Goal: Task Accomplishment & Management: Manage account settings

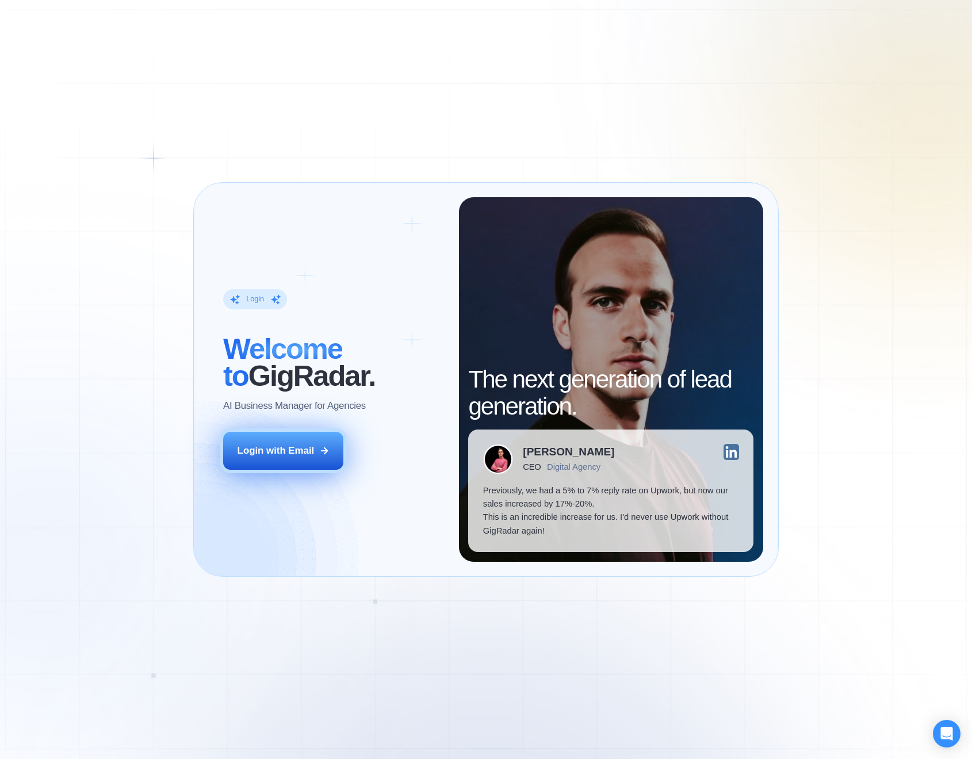
click at [301, 454] on div "Login with Email" at bounding box center [276, 450] width 77 height 13
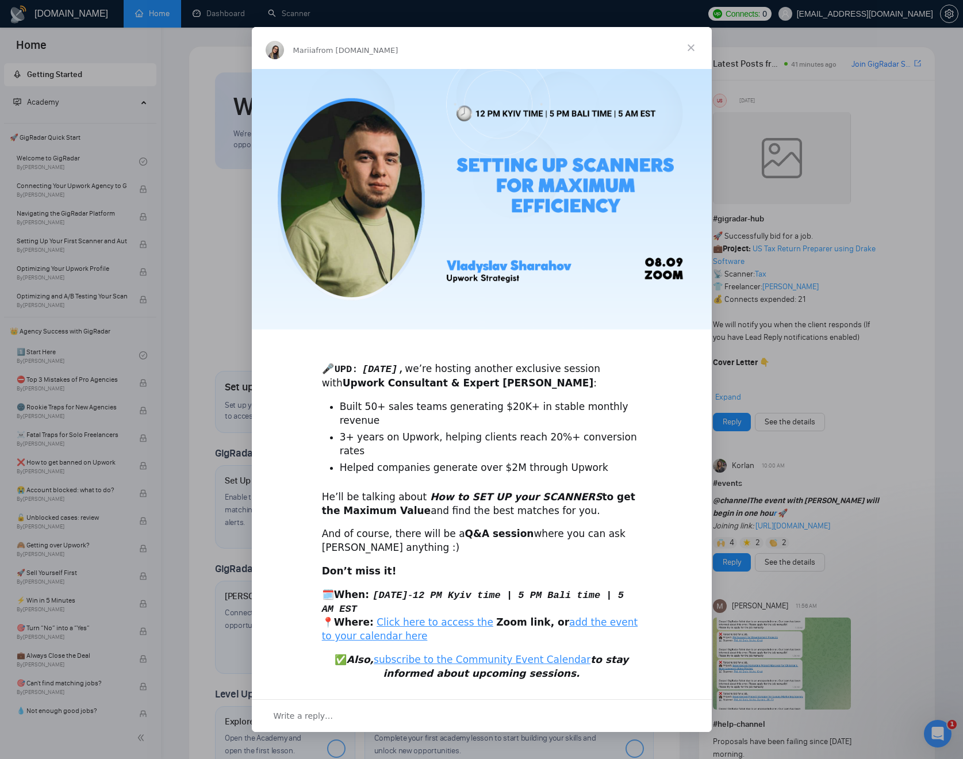
click at [687, 62] on span "Close" at bounding box center [691, 47] width 41 height 41
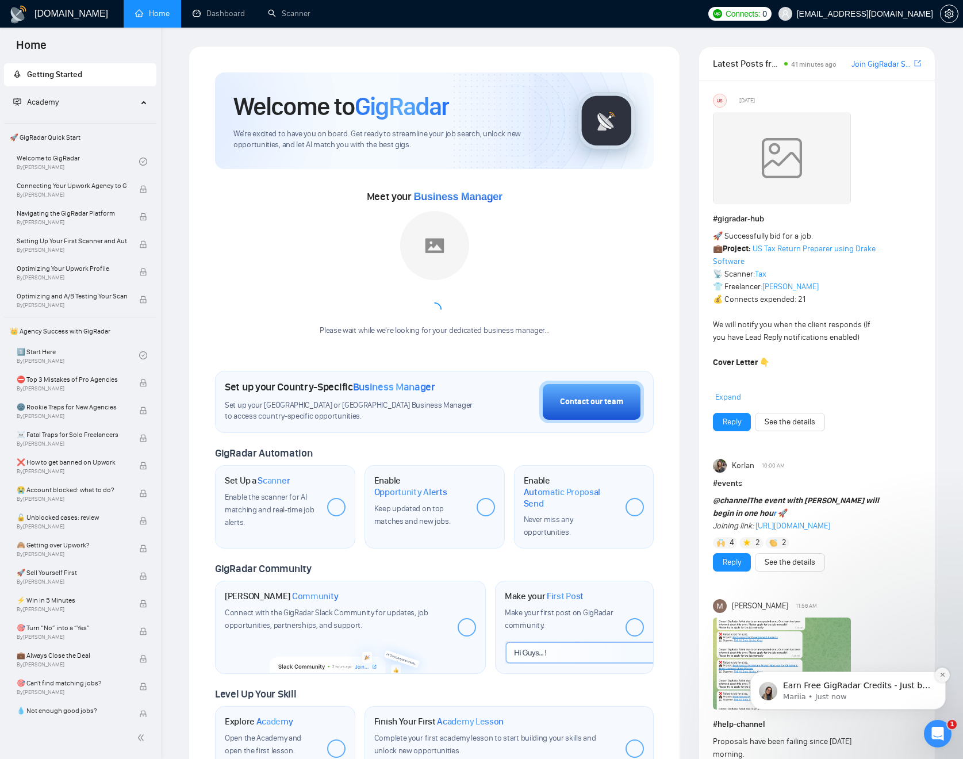
click at [942, 677] on icon "Dismiss notification" at bounding box center [943, 675] width 6 height 6
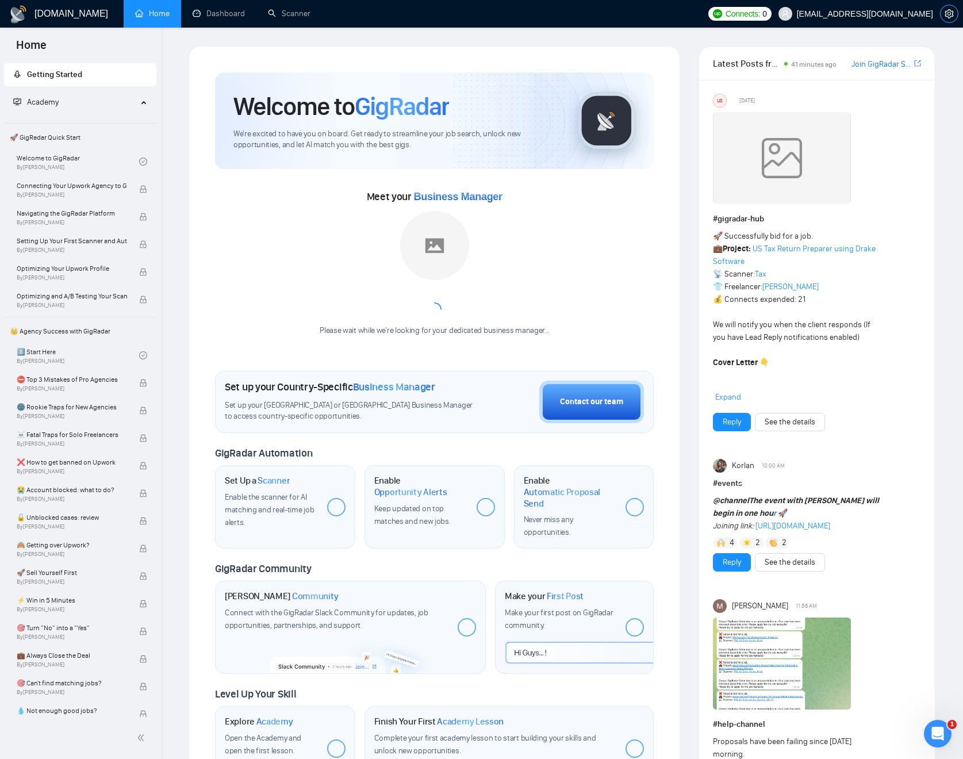
click at [950, 12] on icon "setting" at bounding box center [949, 13] width 9 height 9
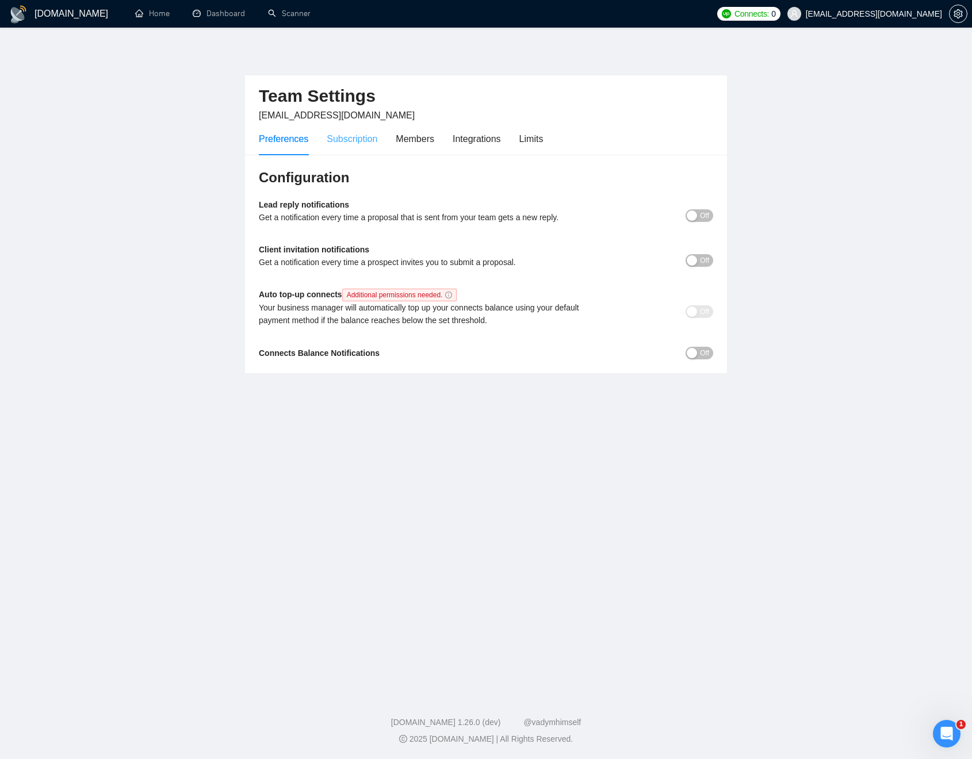
click at [366, 130] on div "Subscription" at bounding box center [352, 139] width 51 height 33
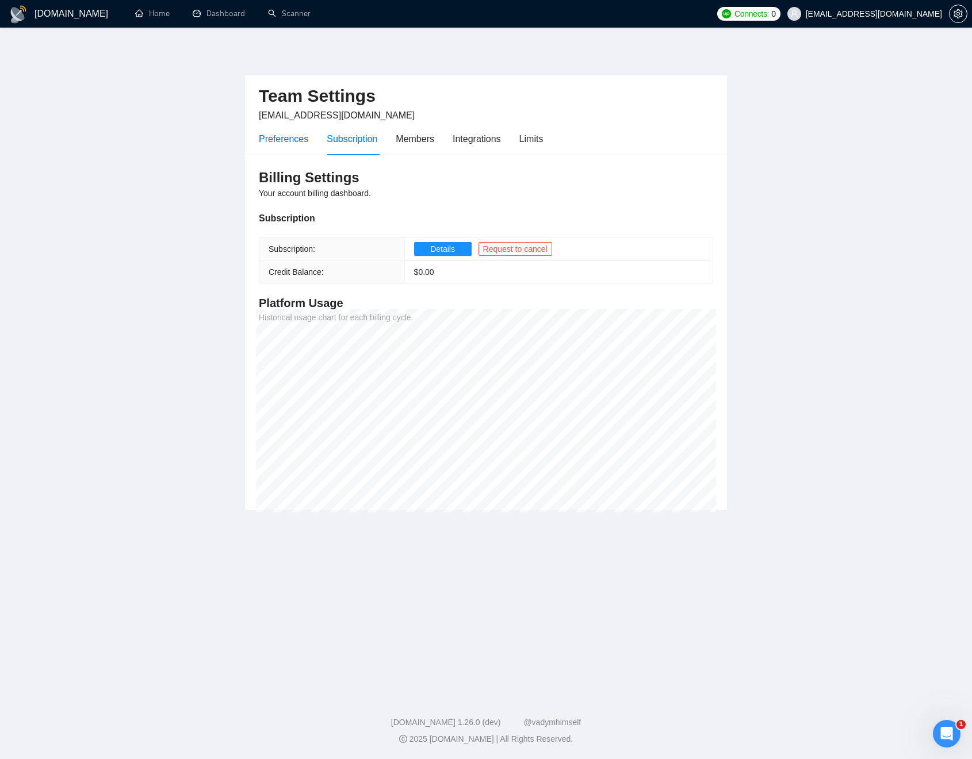
click at [296, 142] on div "Preferences" at bounding box center [283, 139] width 49 height 14
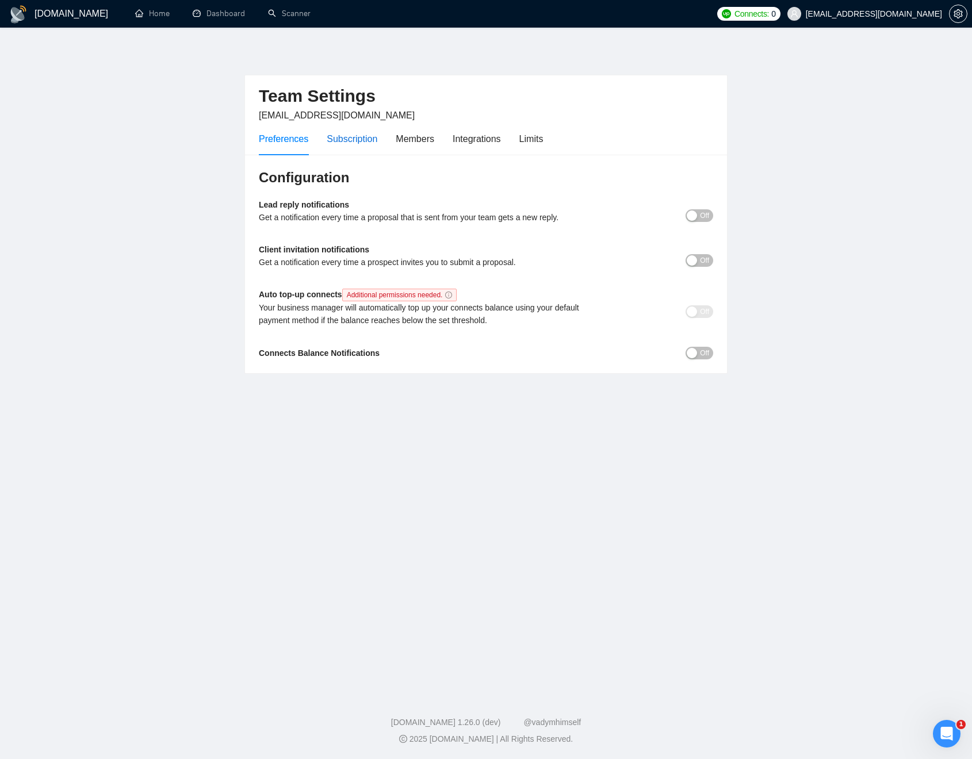
click at [359, 140] on div "Subscription" at bounding box center [352, 139] width 51 height 14
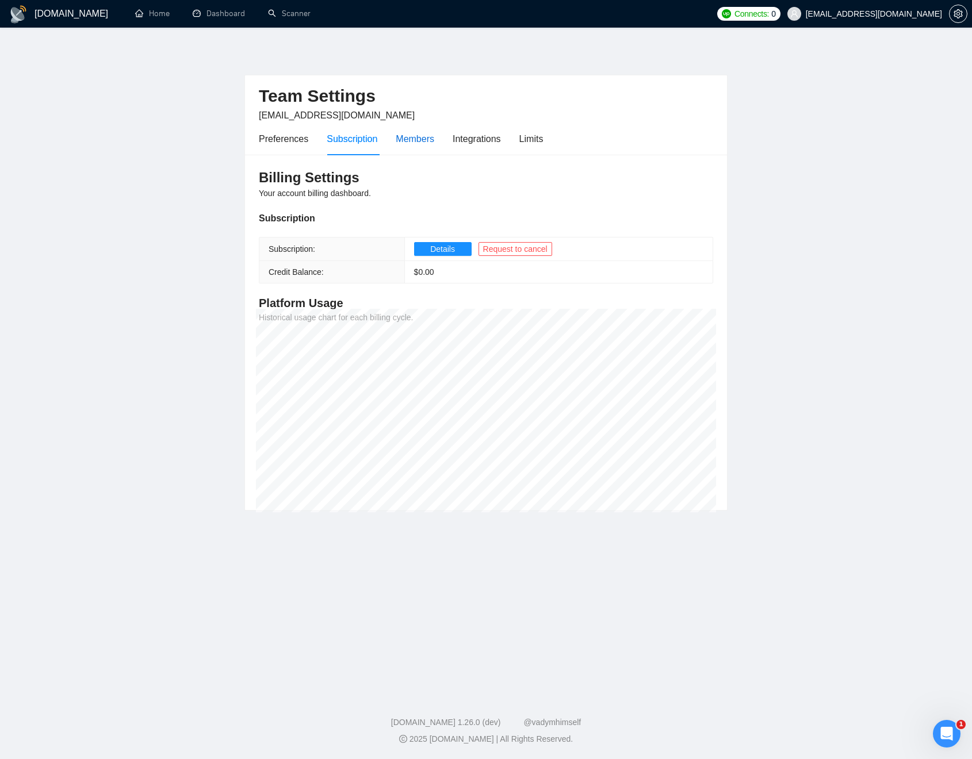
click at [414, 137] on div "Members" at bounding box center [415, 139] width 39 height 14
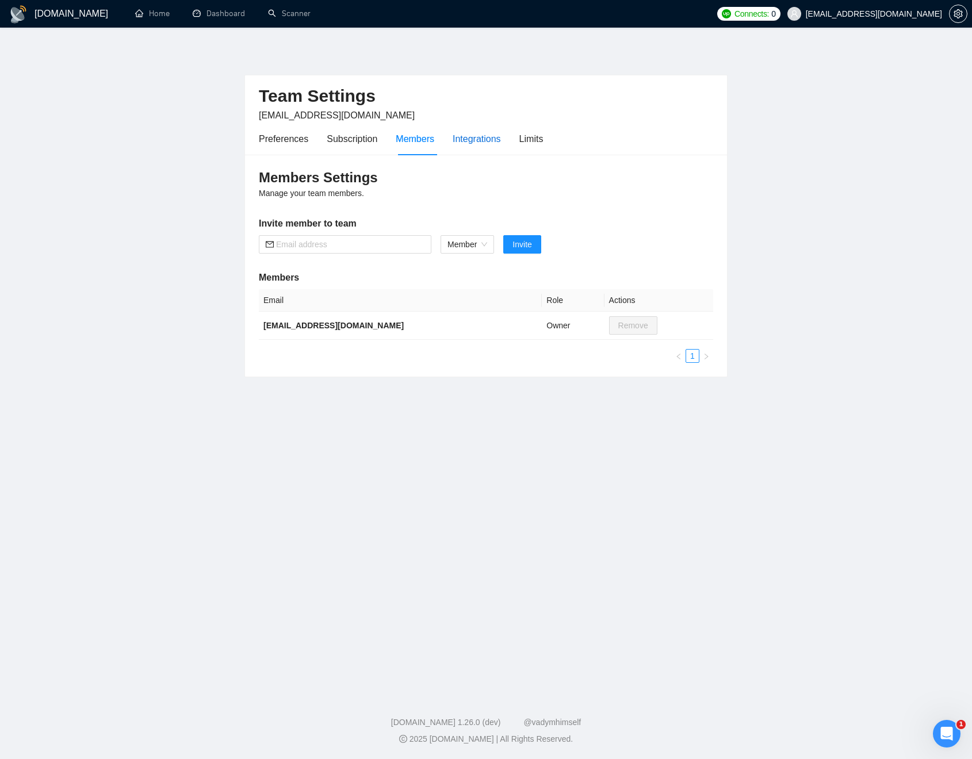
click at [485, 133] on div "Integrations" at bounding box center [477, 139] width 48 height 14
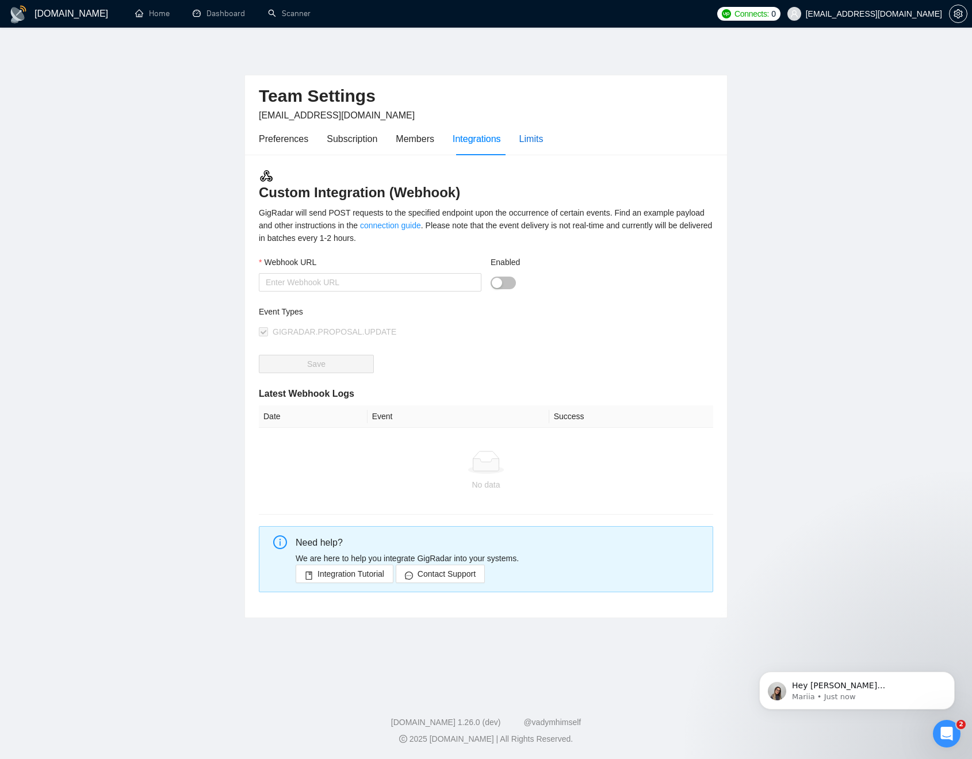
click at [541, 139] on div "Limits" at bounding box center [531, 139] width 24 height 14
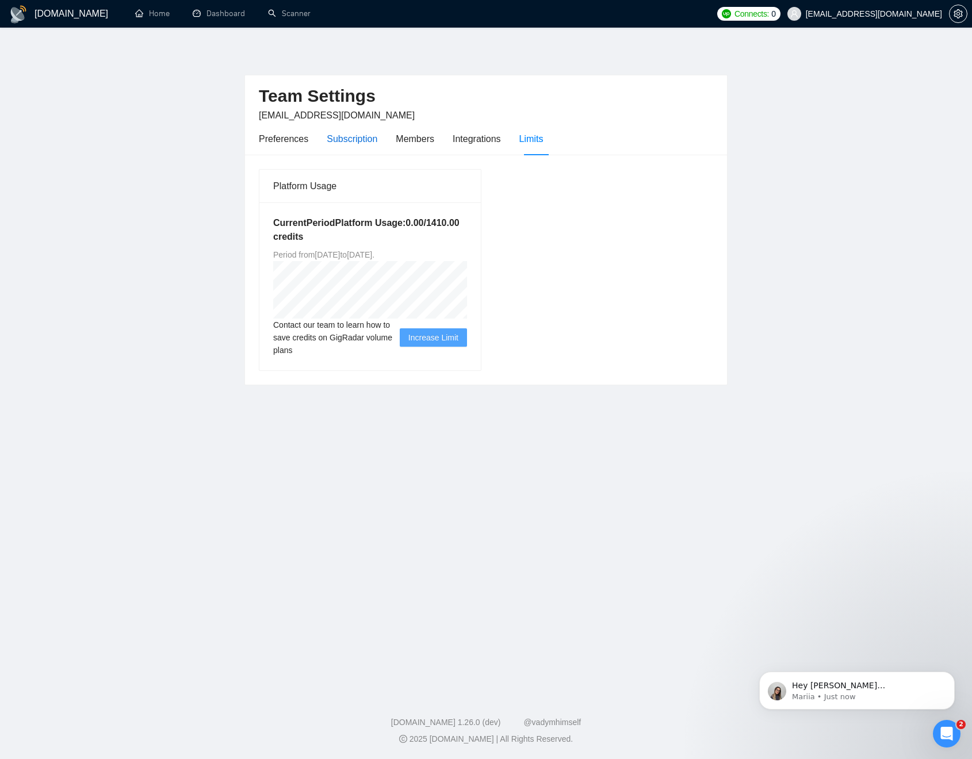
click at [367, 141] on div "Subscription" at bounding box center [352, 139] width 51 height 14
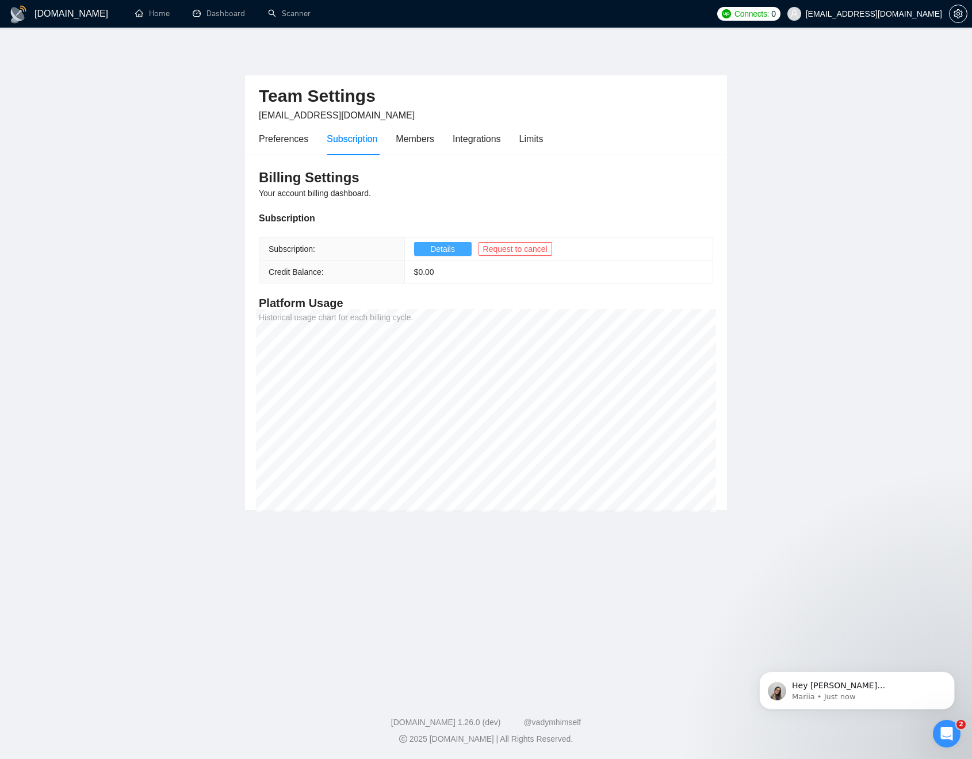
click at [450, 248] on span "Details" at bounding box center [442, 249] width 25 height 13
click at [540, 248] on span "Request to cancel" at bounding box center [515, 249] width 64 height 13
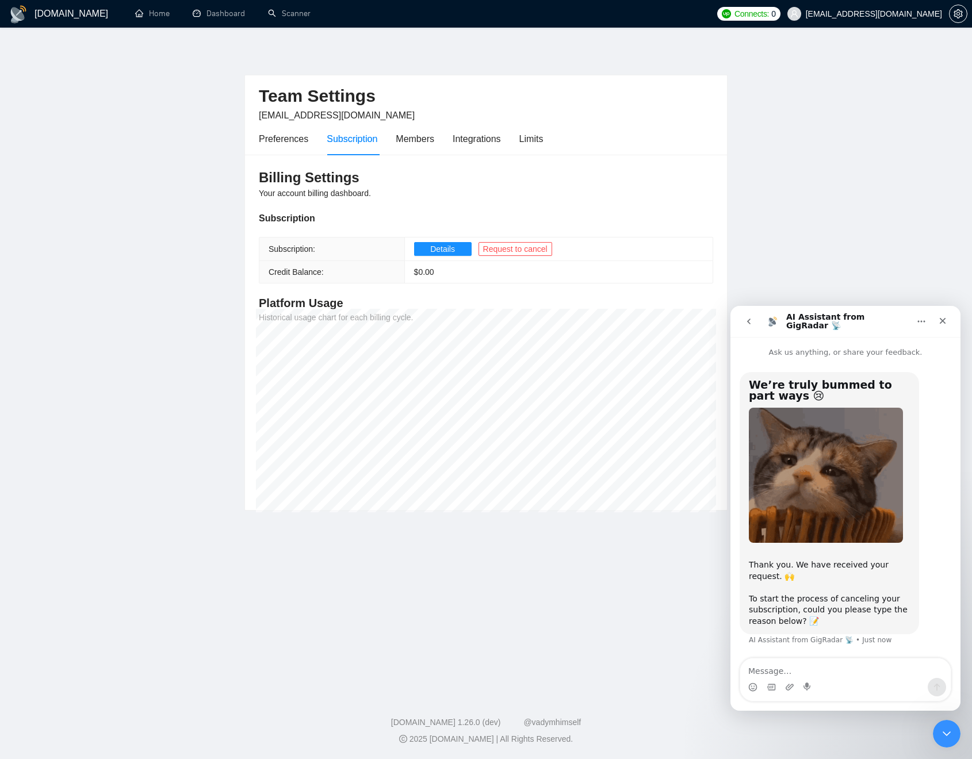
click at [878, 667] on textarea "Message…" at bounding box center [845, 669] width 211 height 20
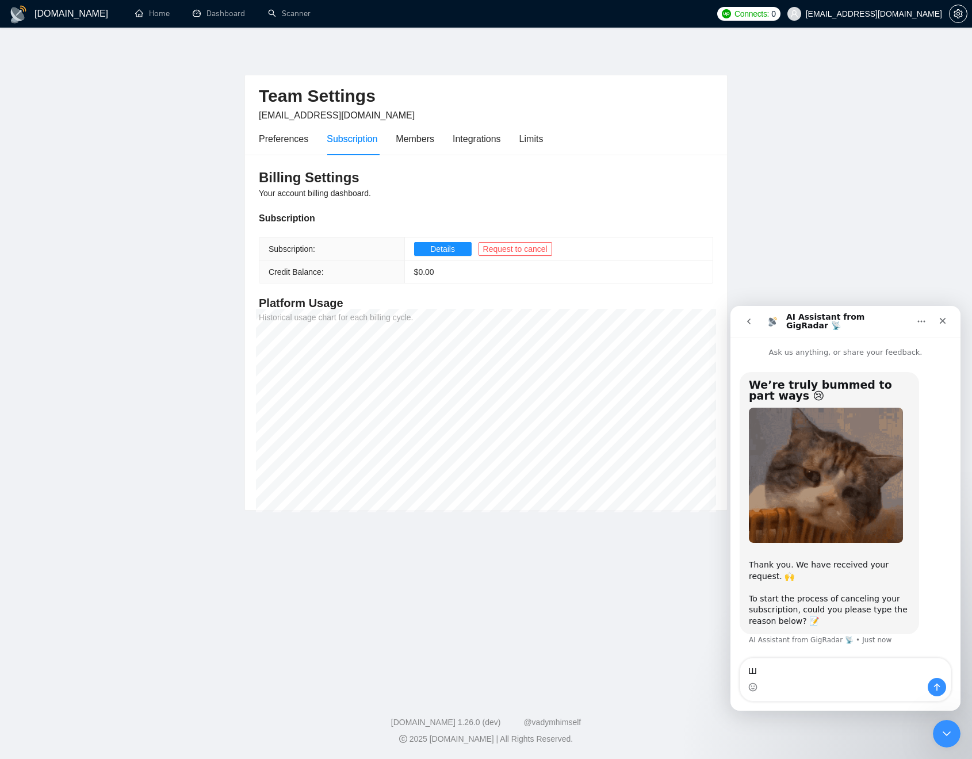
type textarea "Ш"
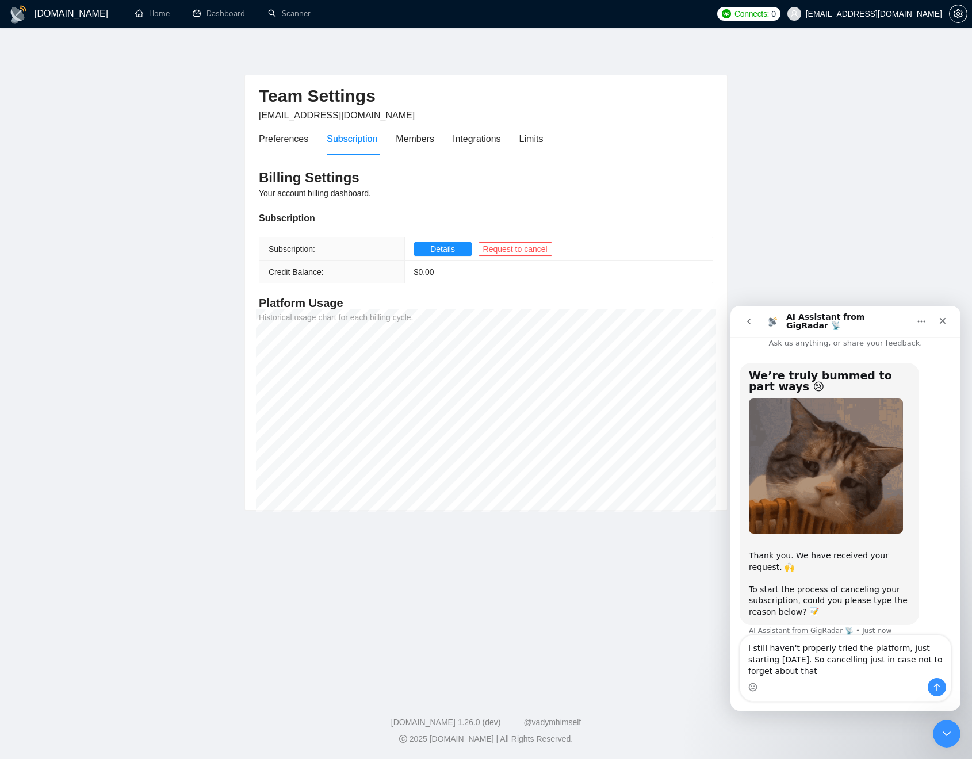
scroll to position [21, 0]
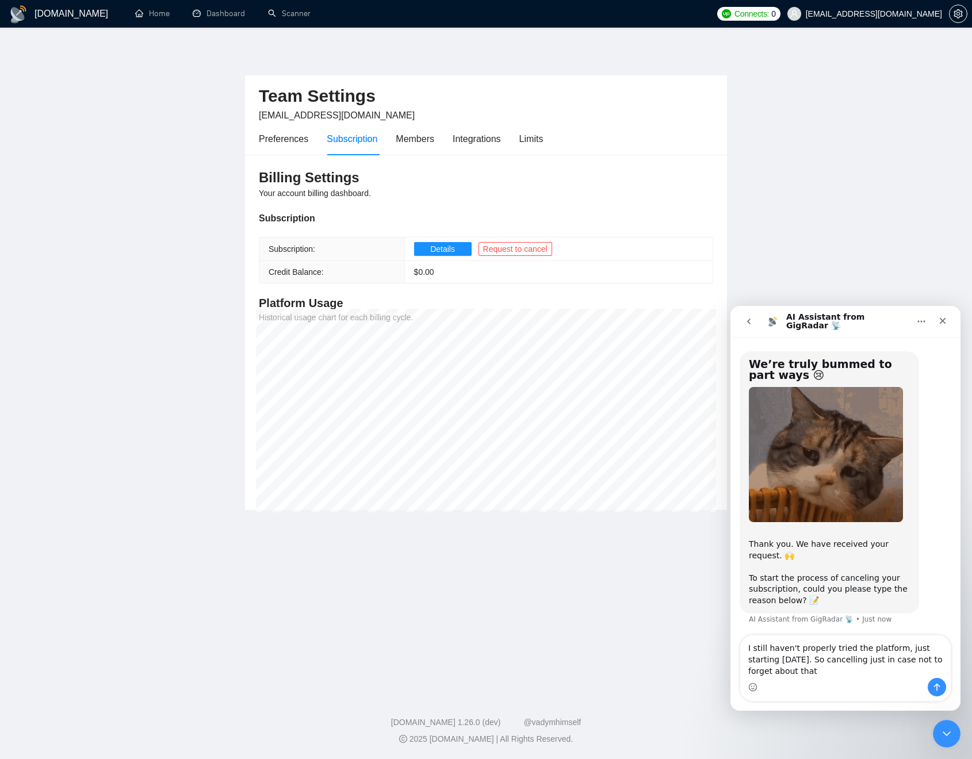
type textarea "I still haven't properly tried the platform, just starting today. So cancelling…"
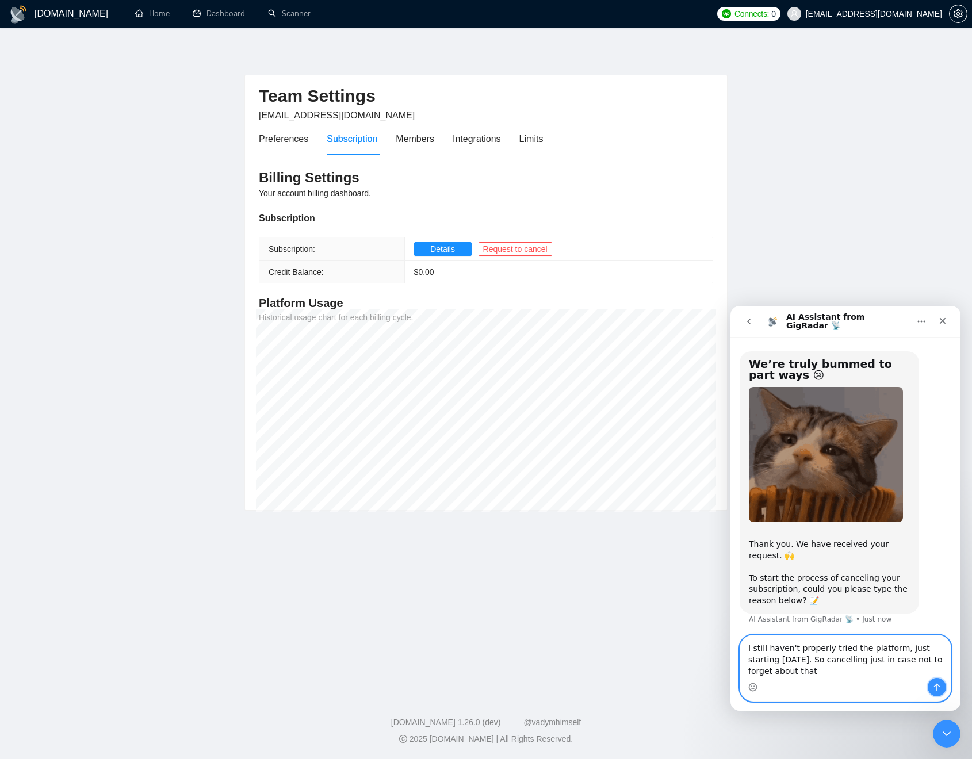
click at [942, 684] on button "Send a message…" at bounding box center [937, 687] width 18 height 18
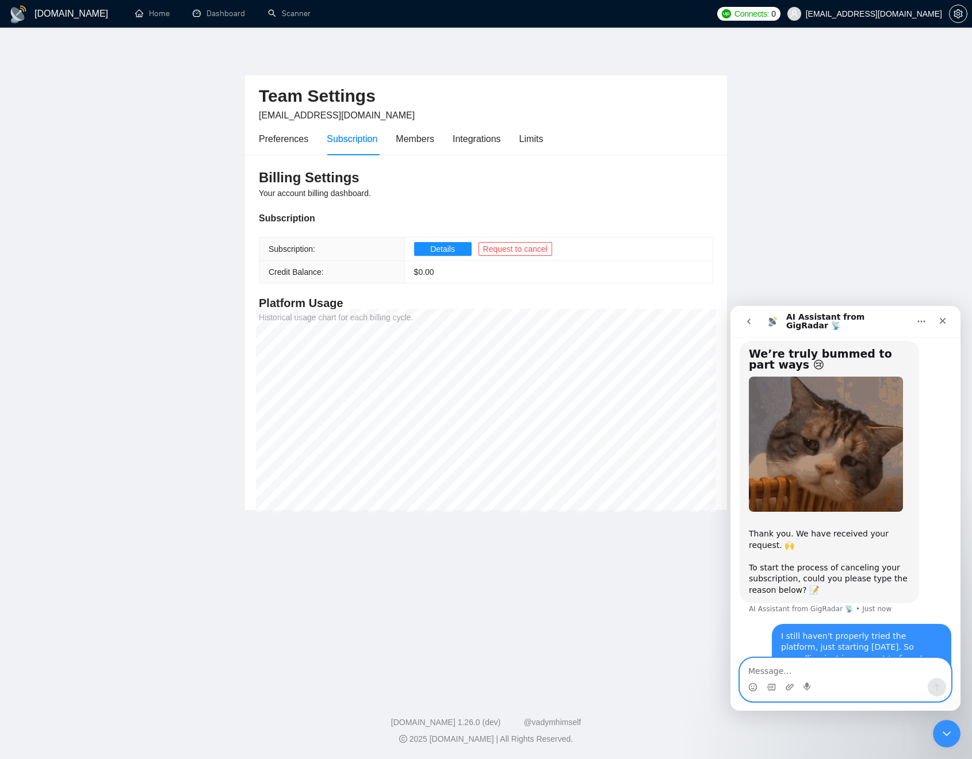
scroll to position [53, 0]
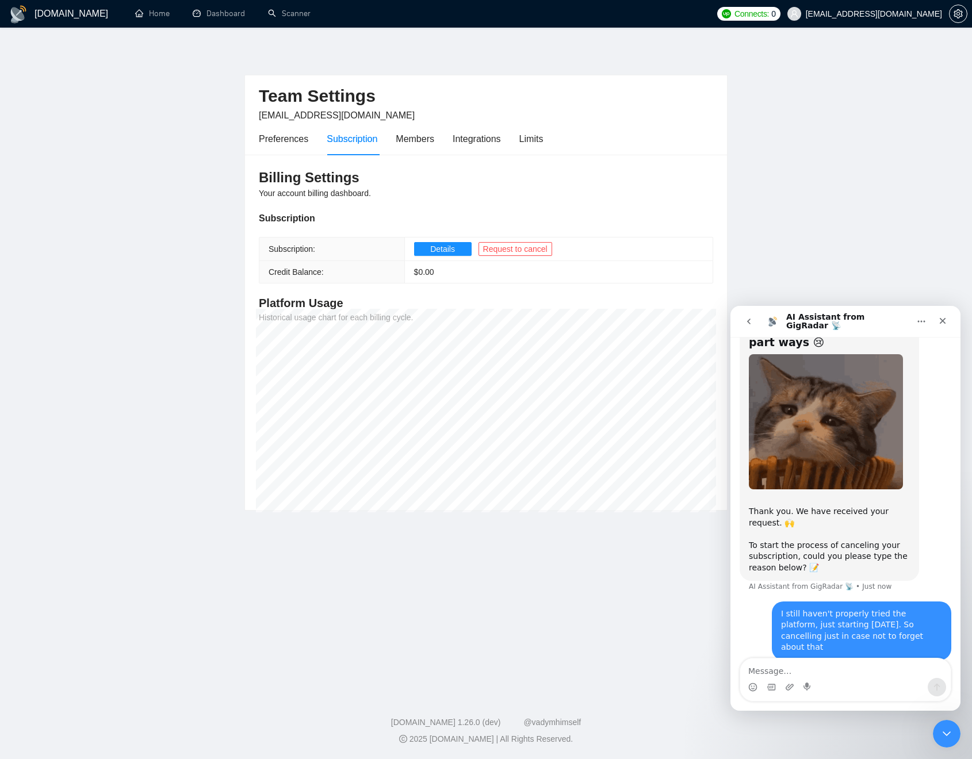
click at [918, 320] on icon "Home" at bounding box center [921, 321] width 9 height 9
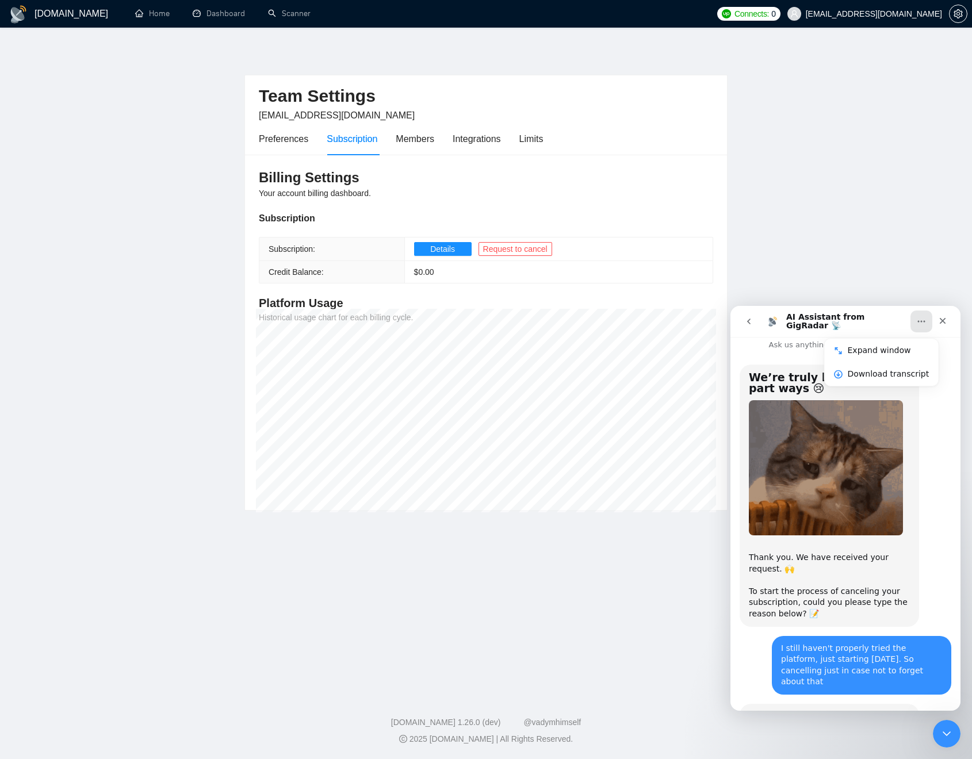
click at [921, 318] on icon "Home" at bounding box center [921, 321] width 9 height 9
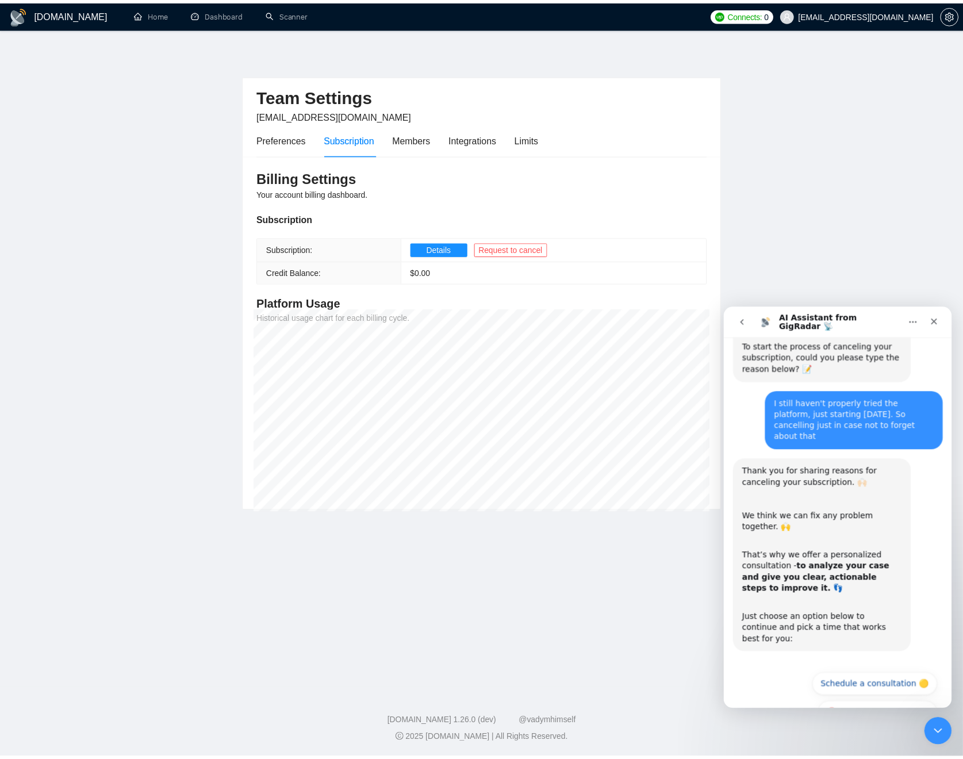
scroll to position [257, 0]
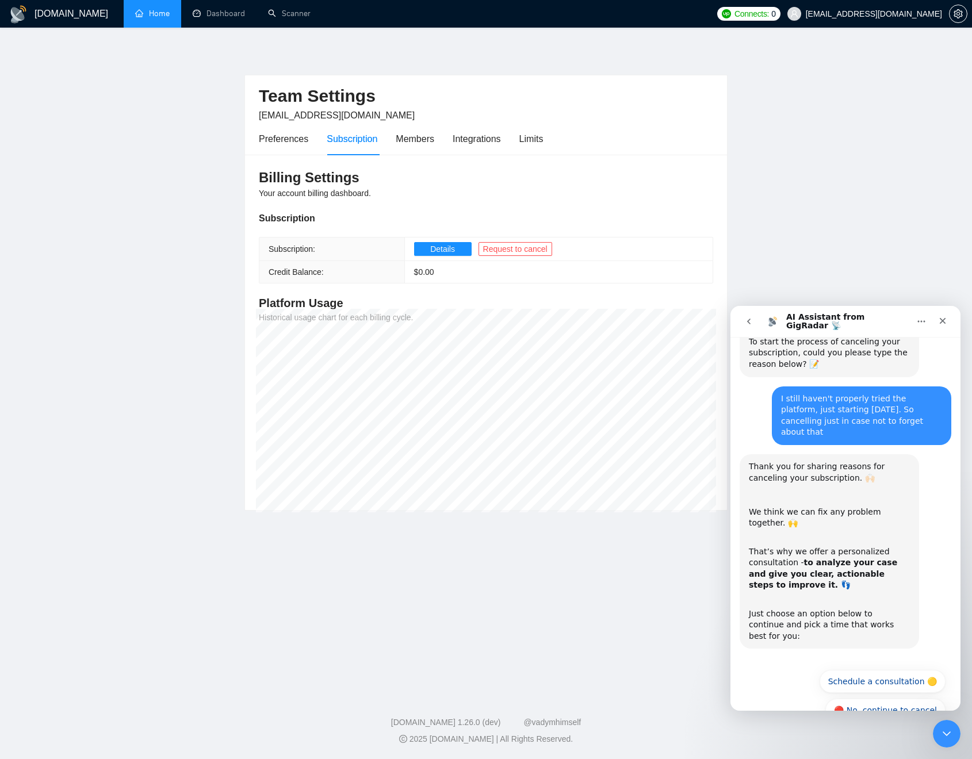
click at [139, 9] on link "Home" at bounding box center [152, 14] width 35 height 10
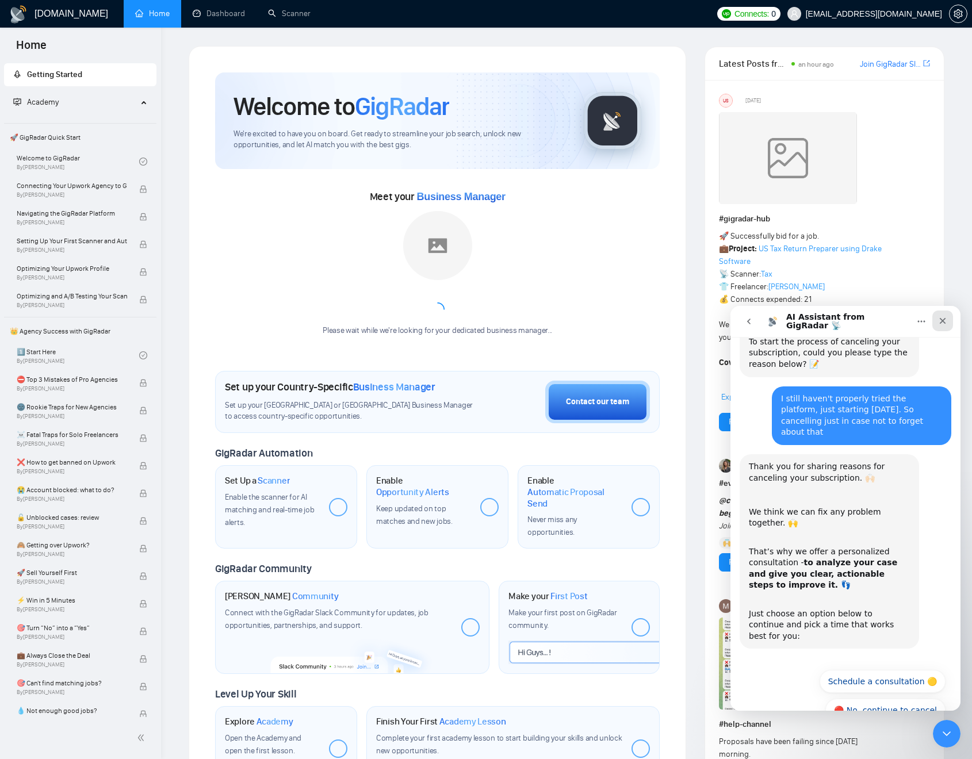
click at [934, 321] on div "Close" at bounding box center [942, 321] width 21 height 21
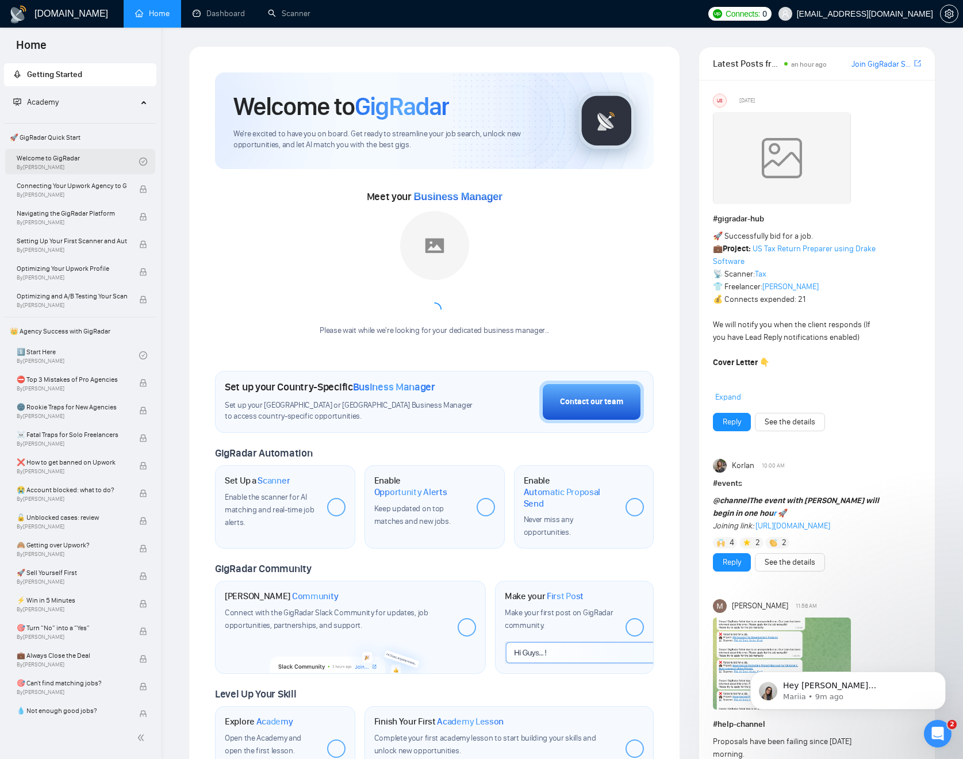
click at [67, 162] on link "Welcome to GigRadar By Vlad Timinsky" at bounding box center [78, 161] width 123 height 25
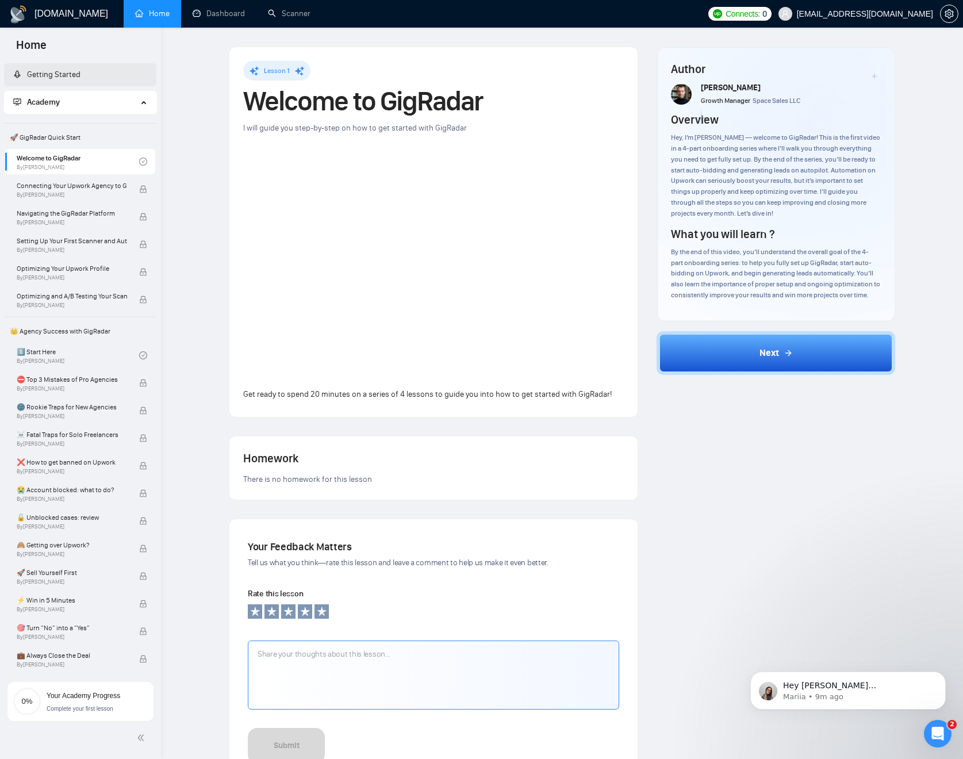
click at [67, 73] on link "Getting Started" at bounding box center [46, 75] width 67 height 10
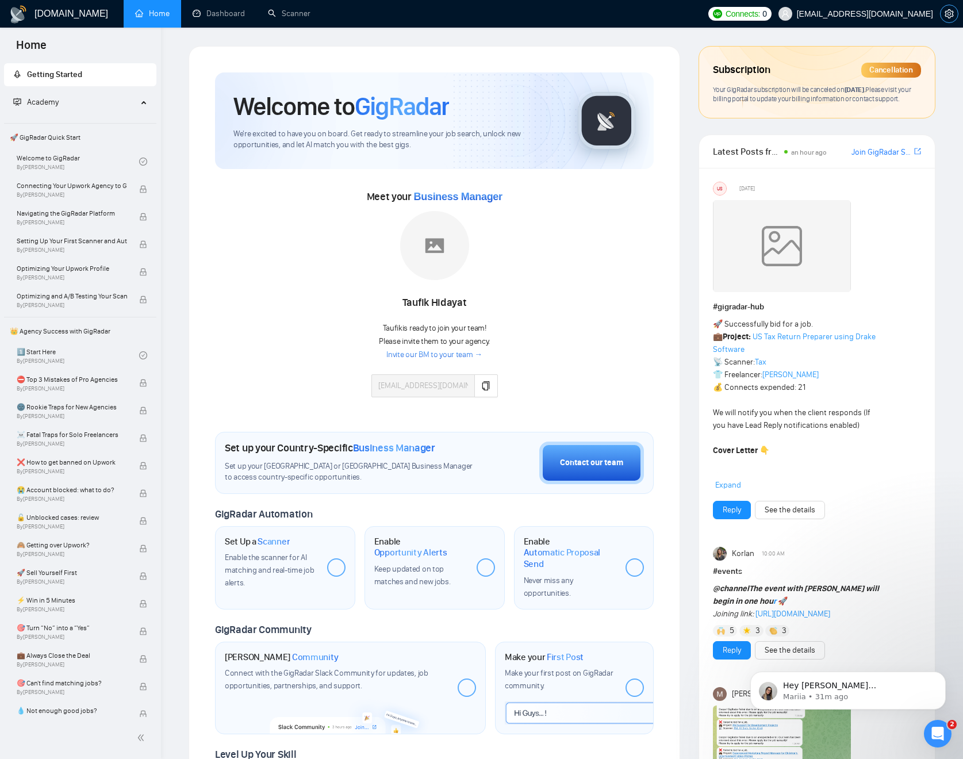
click at [950, 15] on icon "setting" at bounding box center [949, 13] width 9 height 9
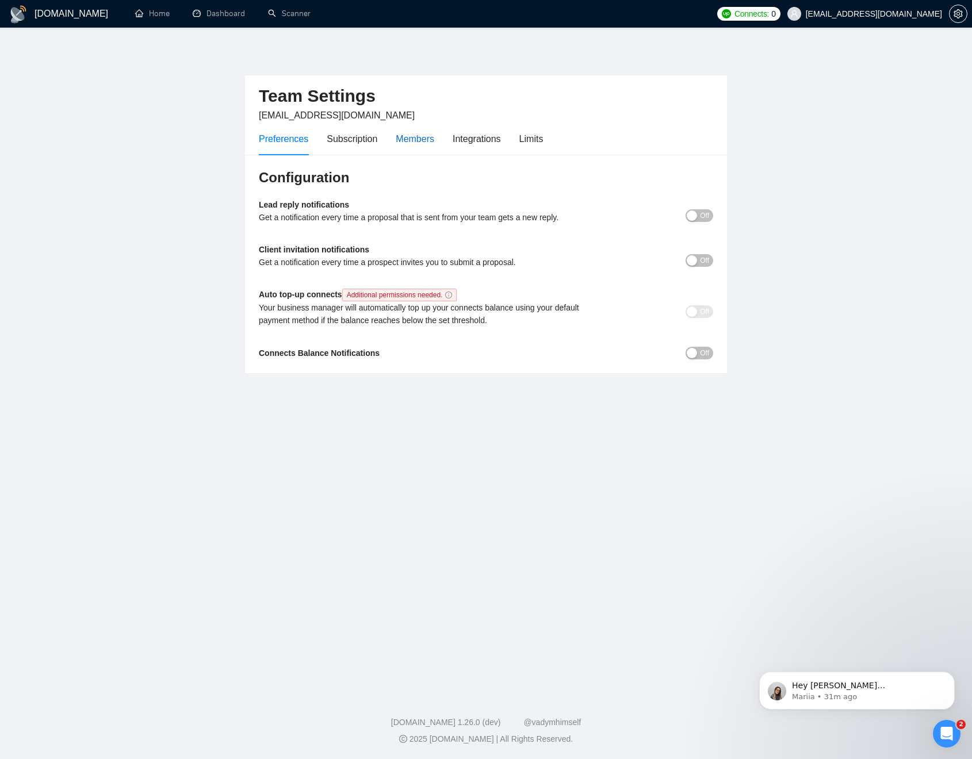
click at [434, 139] on div "Members" at bounding box center [415, 139] width 39 height 14
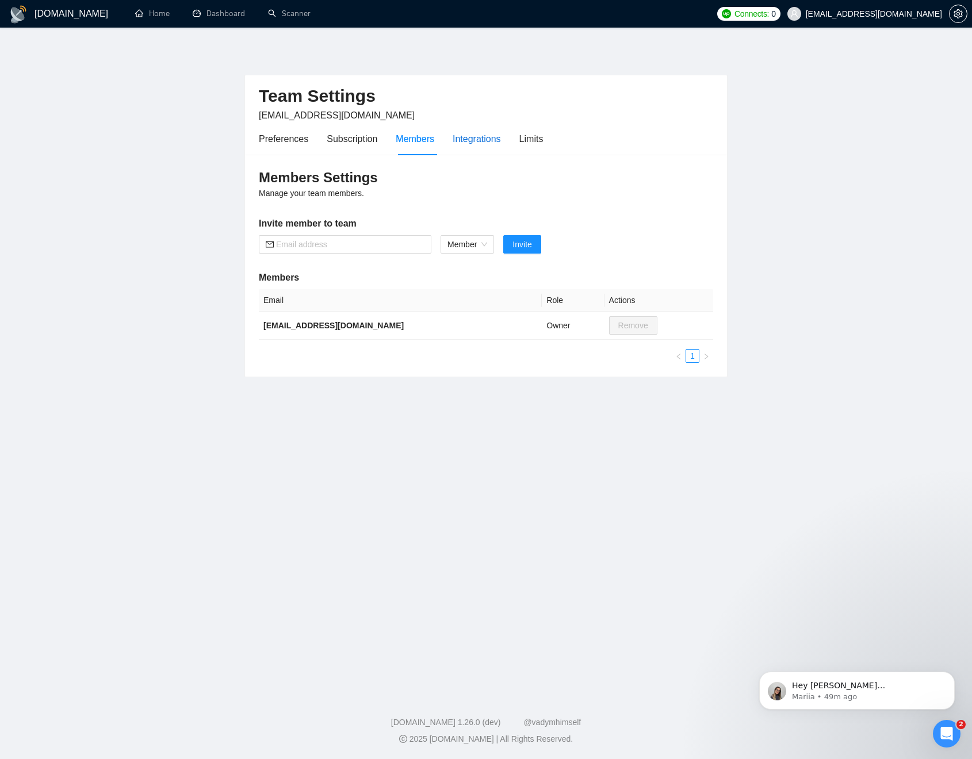
click at [461, 141] on div "Integrations" at bounding box center [477, 139] width 48 height 14
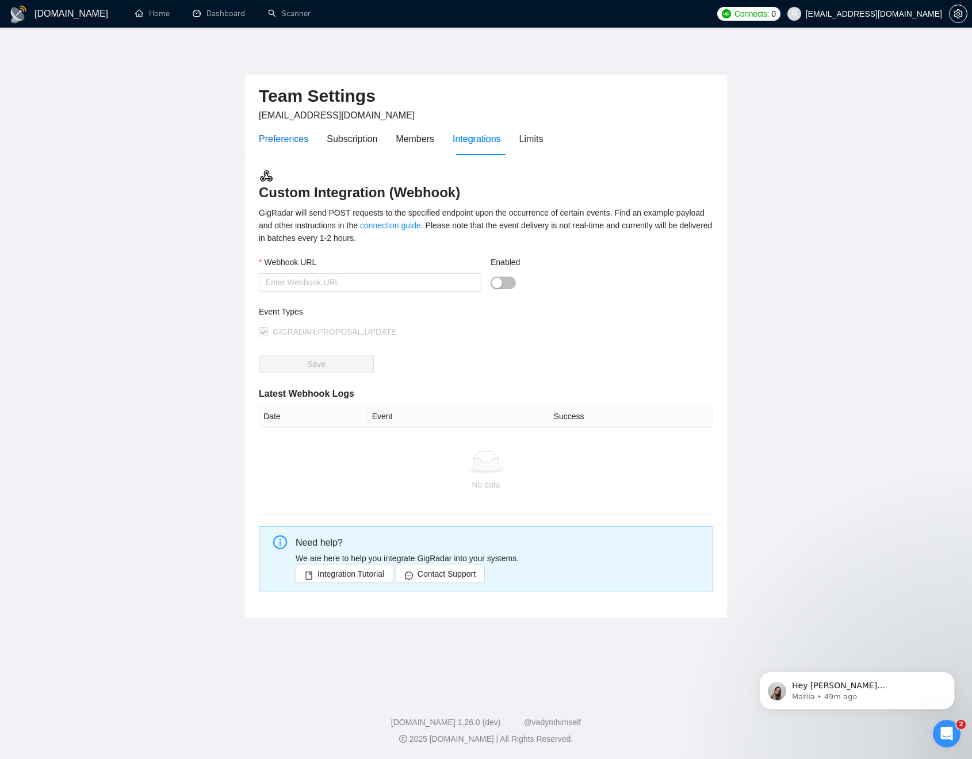
click at [300, 139] on div "Preferences" at bounding box center [283, 139] width 49 height 14
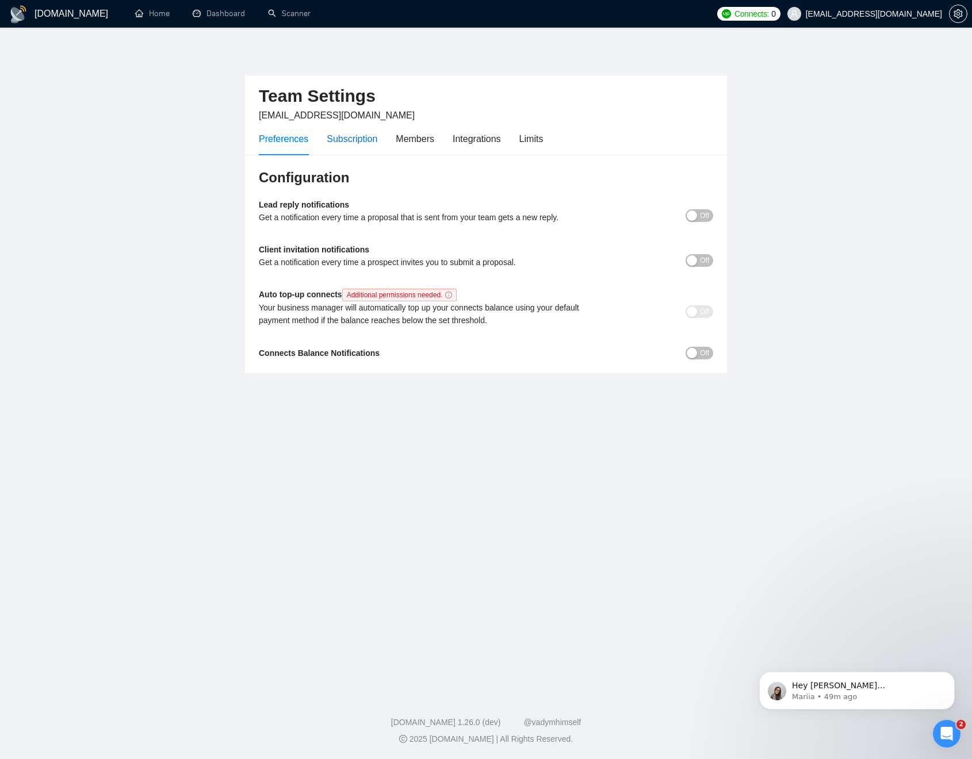
click at [358, 140] on div "Subscription" at bounding box center [352, 139] width 51 height 14
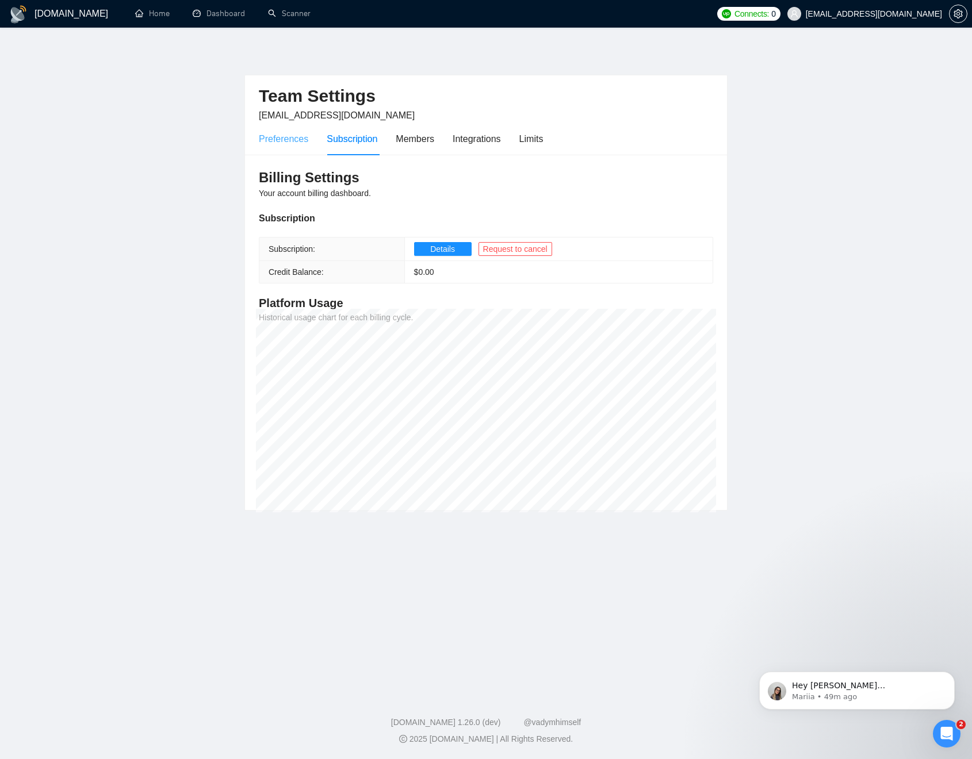
click at [275, 146] on div "Preferences" at bounding box center [283, 139] width 49 height 33
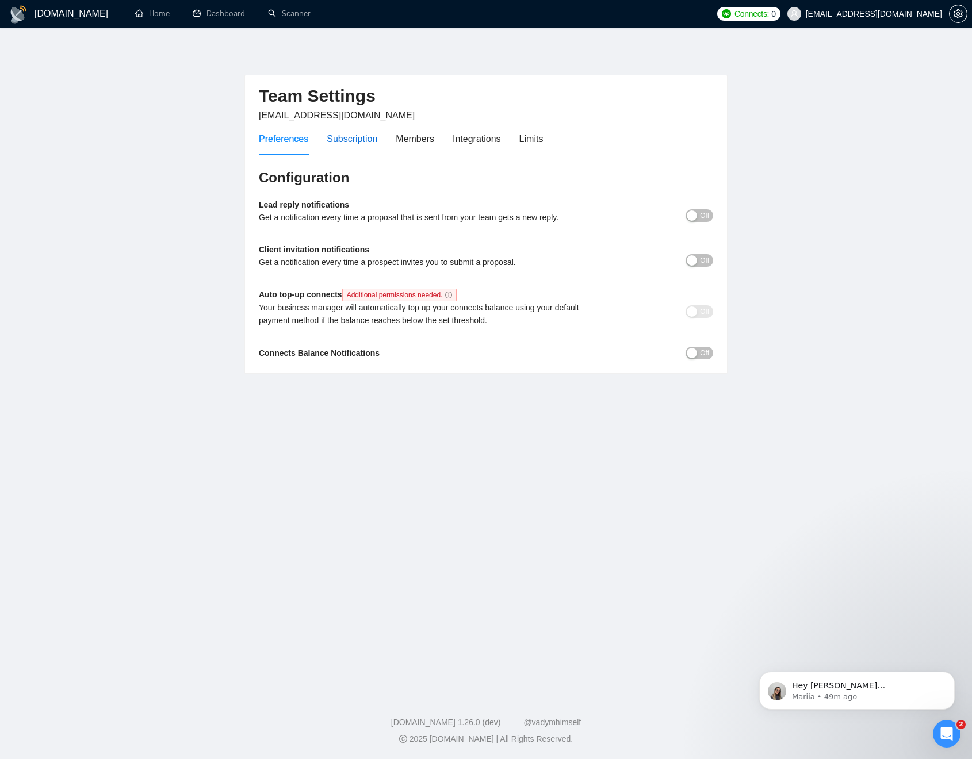
click at [362, 134] on div "Subscription" at bounding box center [352, 139] width 51 height 14
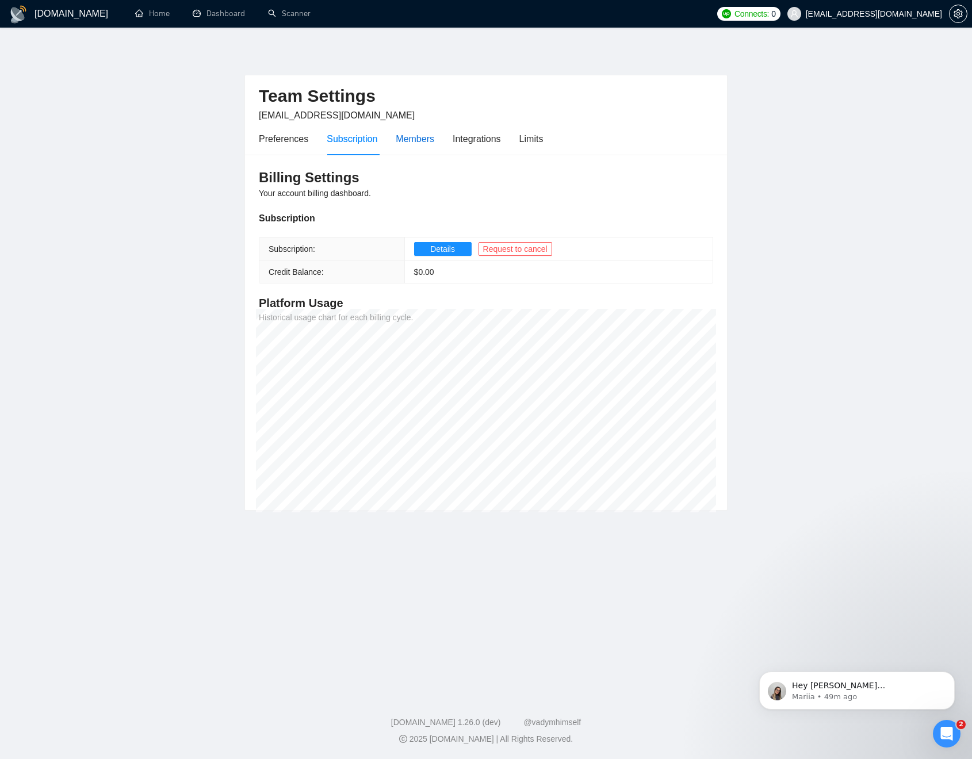
click at [419, 143] on div "Members" at bounding box center [415, 139] width 39 height 14
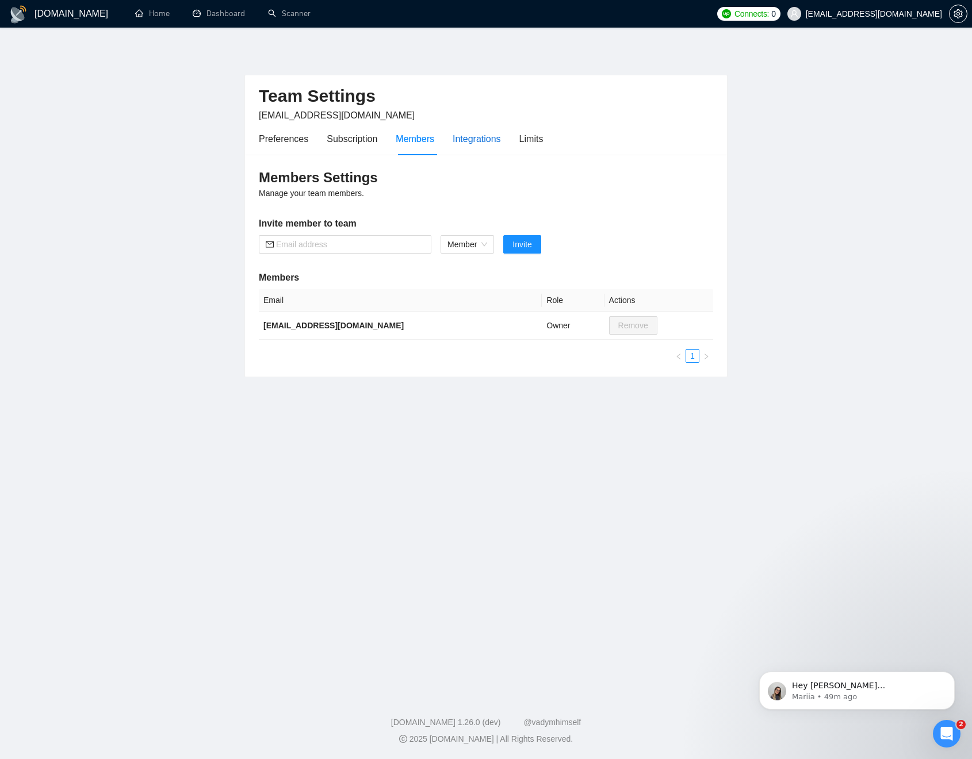
click at [457, 141] on div "Integrations" at bounding box center [477, 139] width 48 height 14
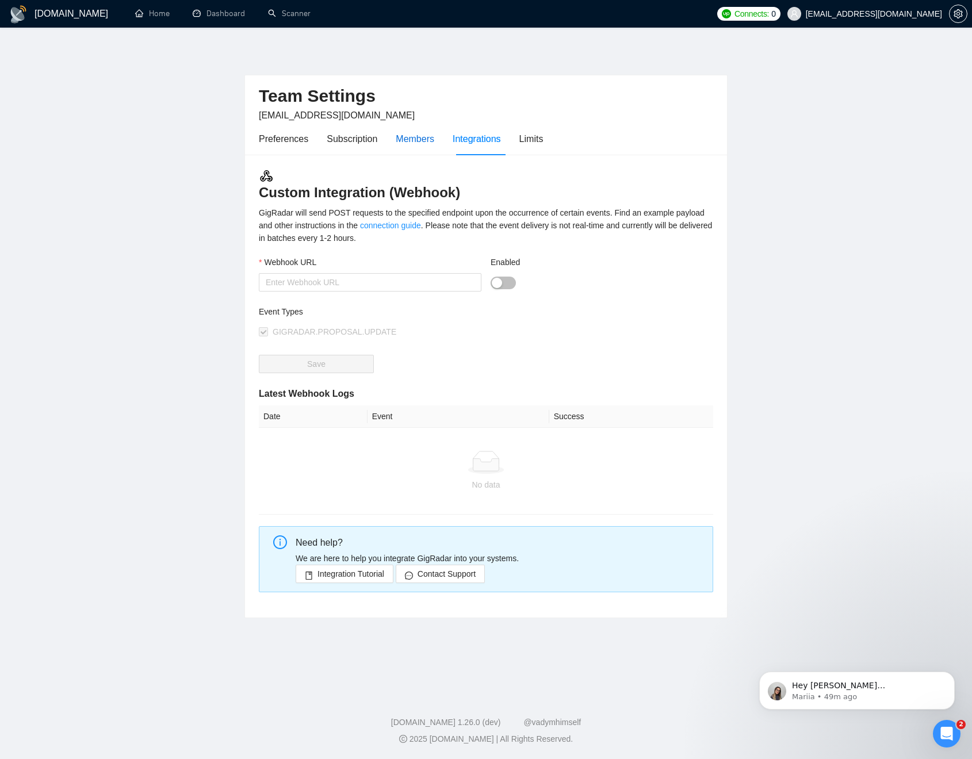
click at [410, 140] on div "Members" at bounding box center [415, 139] width 39 height 14
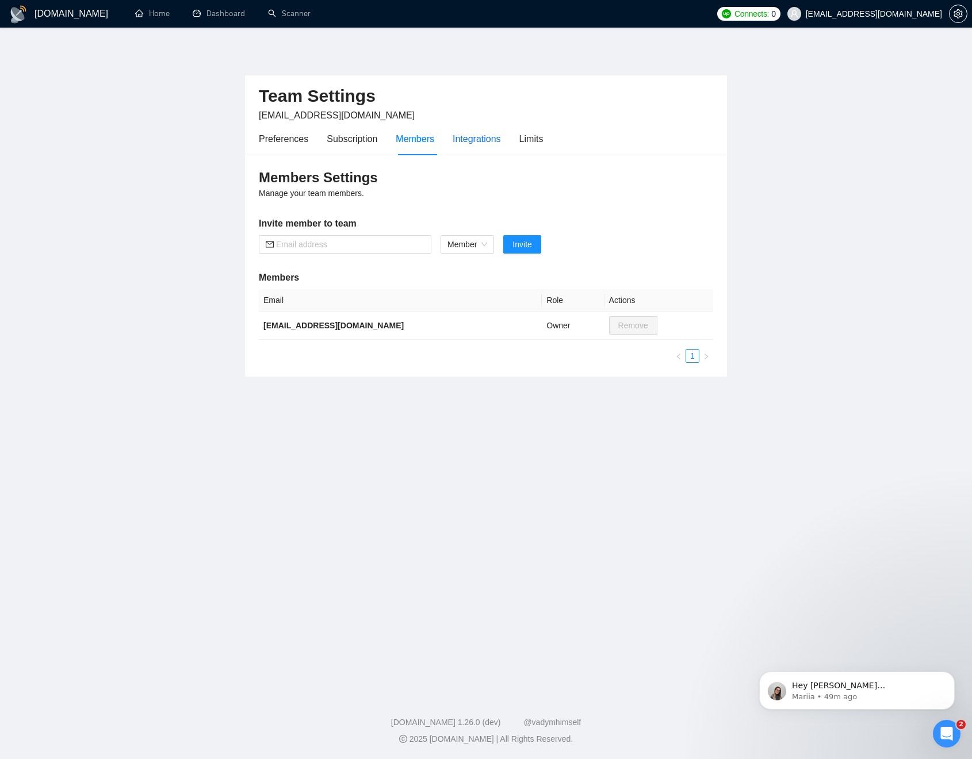
click at [468, 143] on div "Integrations" at bounding box center [477, 139] width 48 height 14
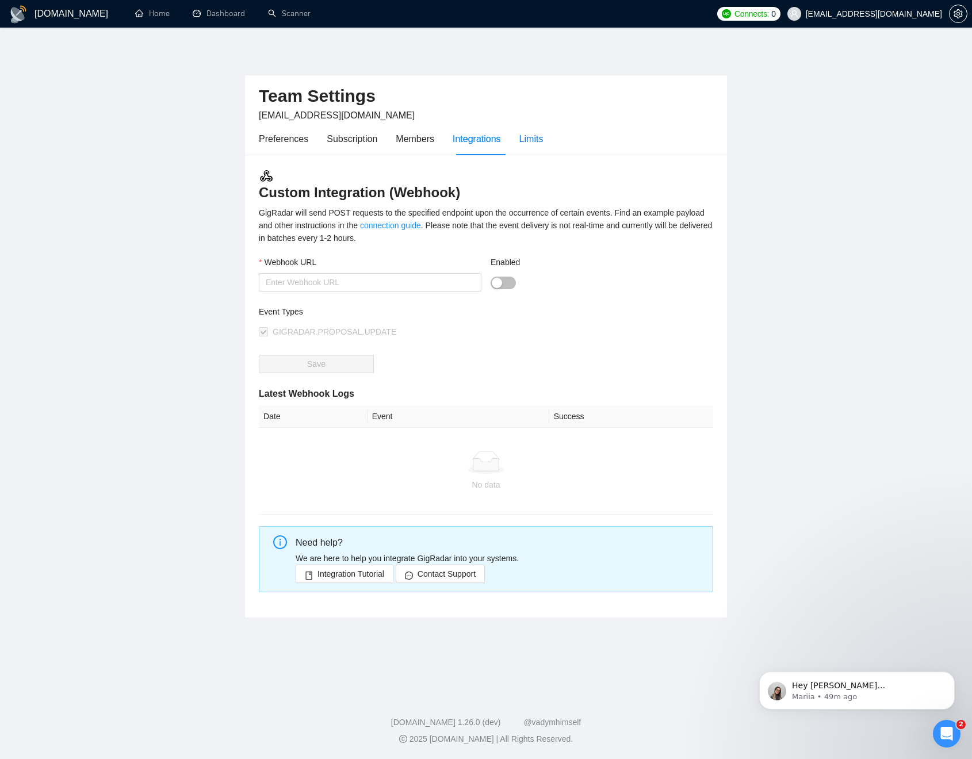
click at [541, 138] on div "Limits" at bounding box center [531, 139] width 24 height 14
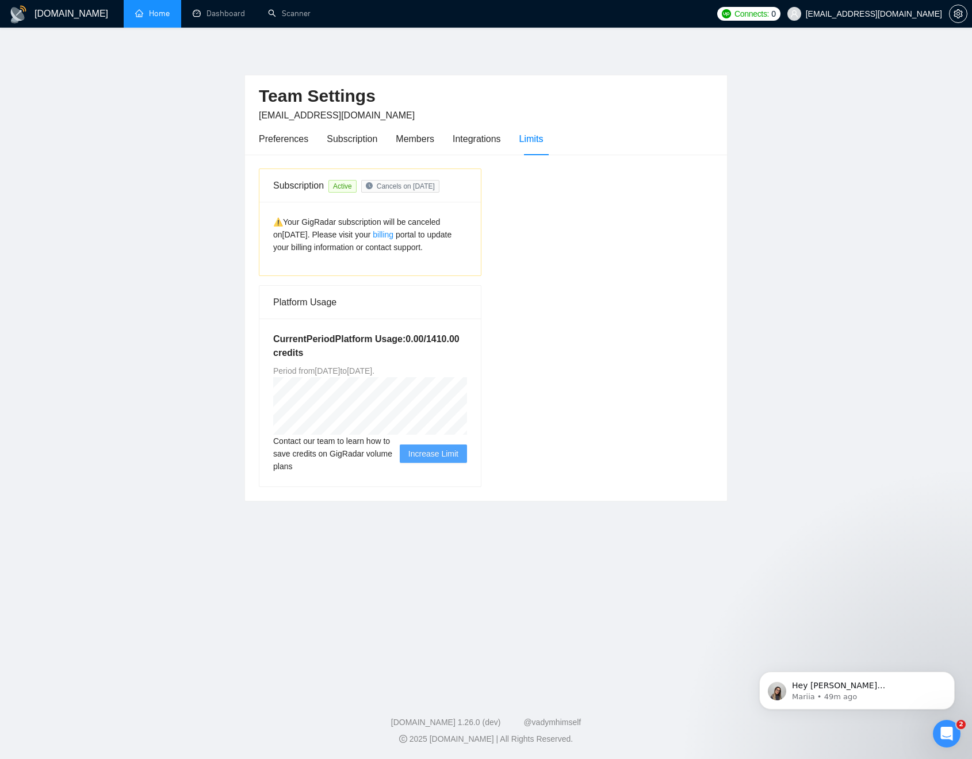
click at [157, 14] on link "Home" at bounding box center [152, 14] width 35 height 10
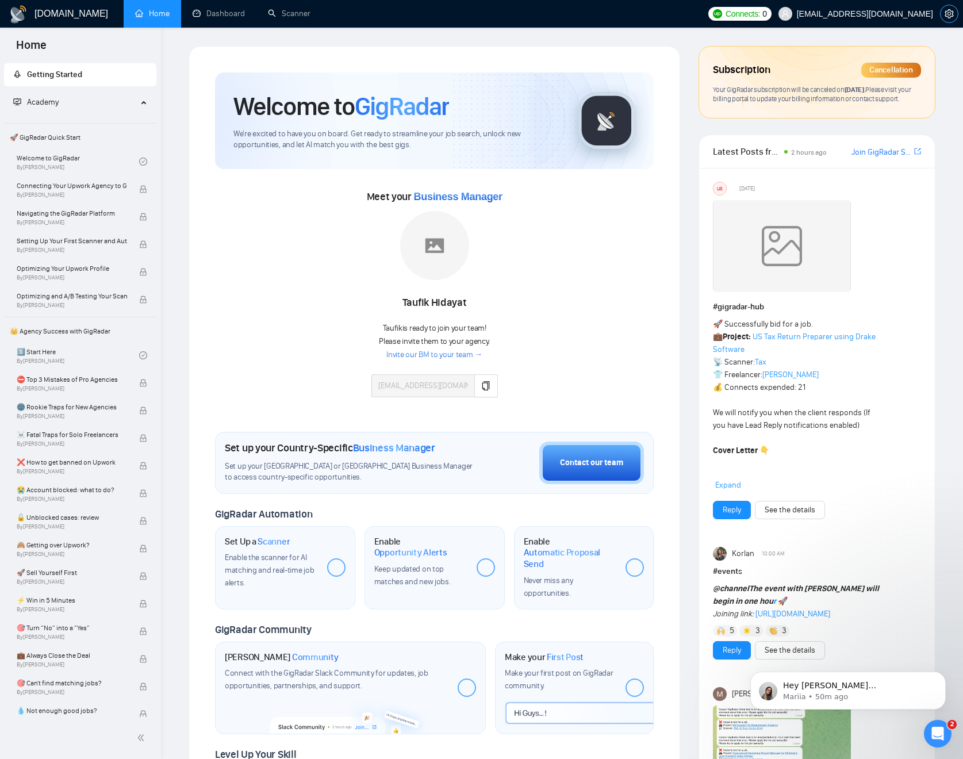
click at [950, 10] on icon "setting" at bounding box center [949, 13] width 9 height 9
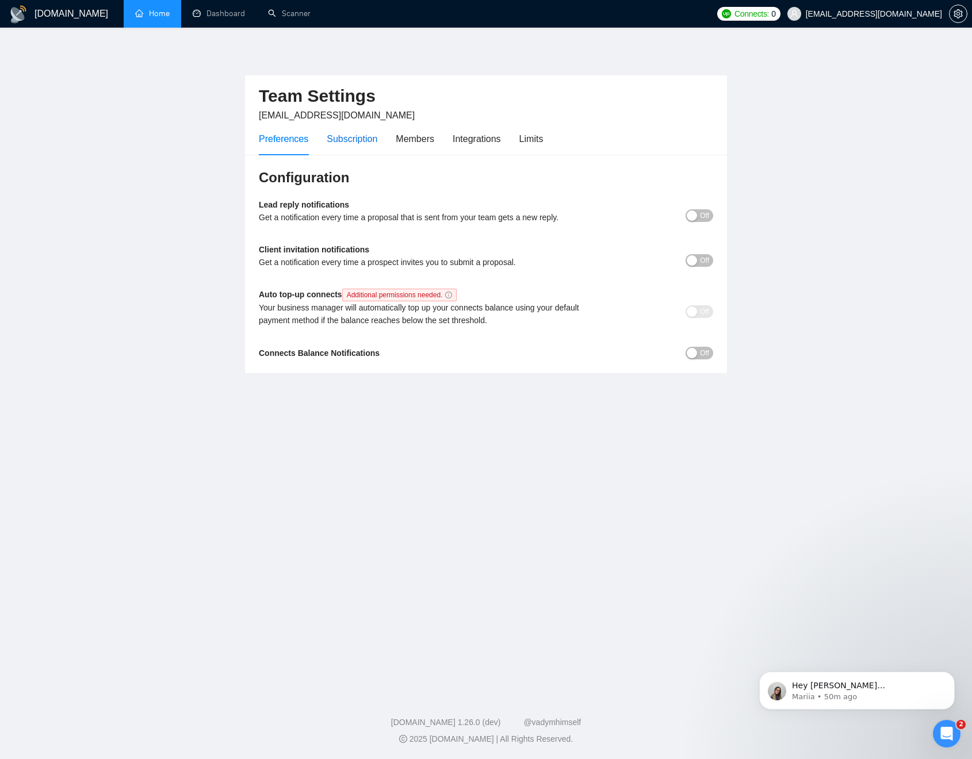
click at [358, 136] on div "Subscription" at bounding box center [352, 139] width 51 height 14
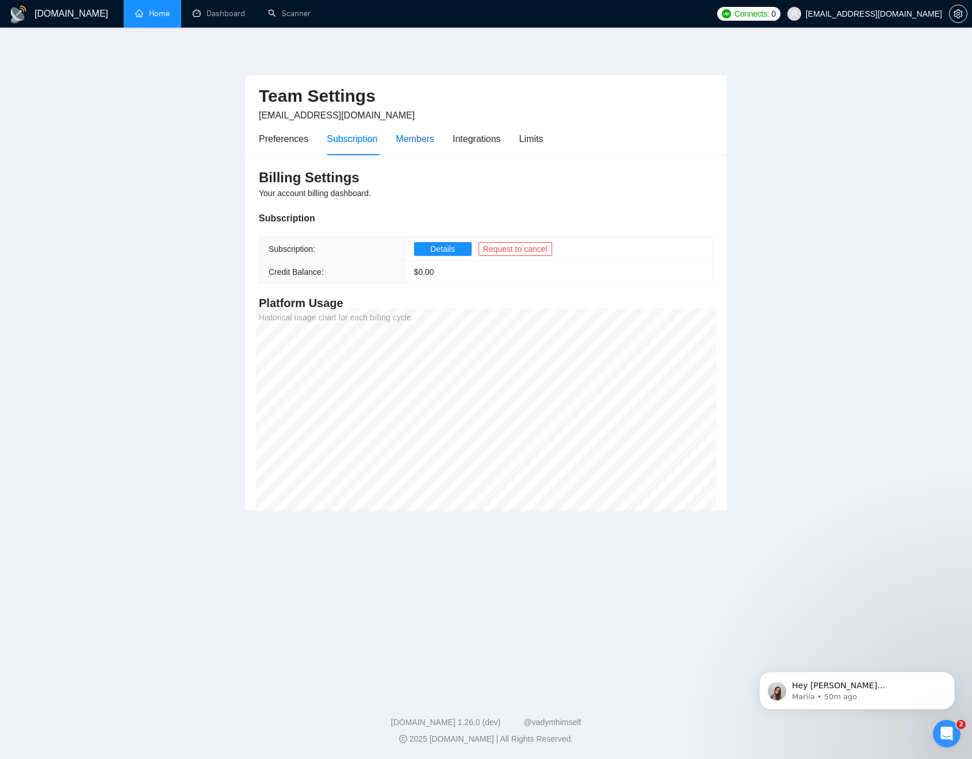
click at [419, 137] on div "Members" at bounding box center [415, 139] width 39 height 14
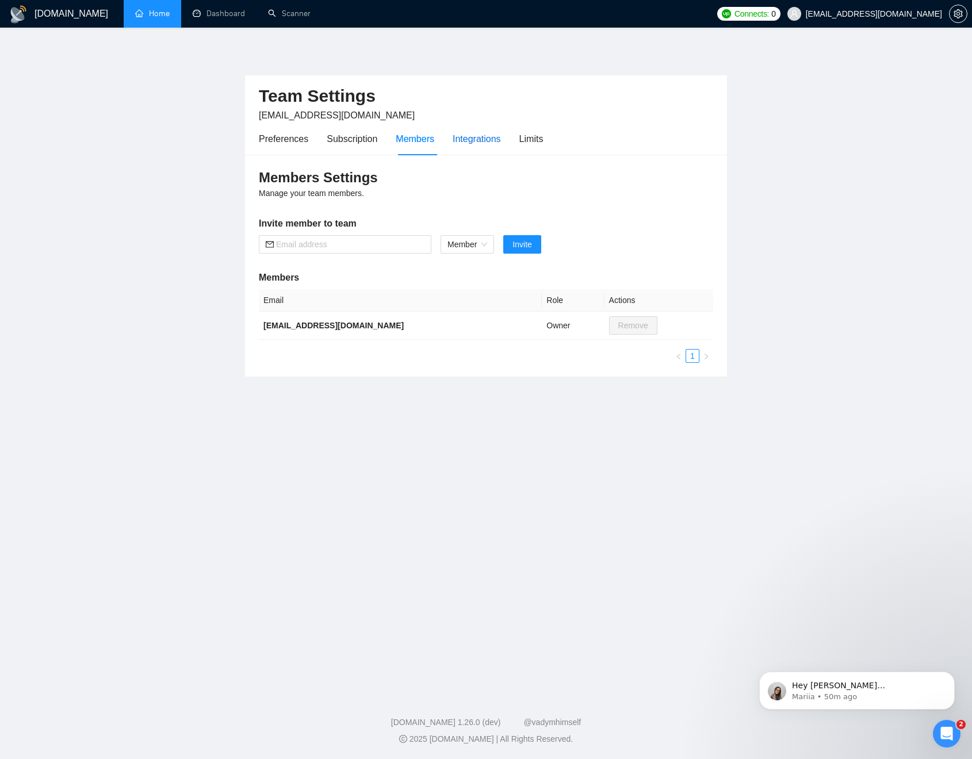
click at [467, 139] on div "Integrations" at bounding box center [477, 139] width 48 height 14
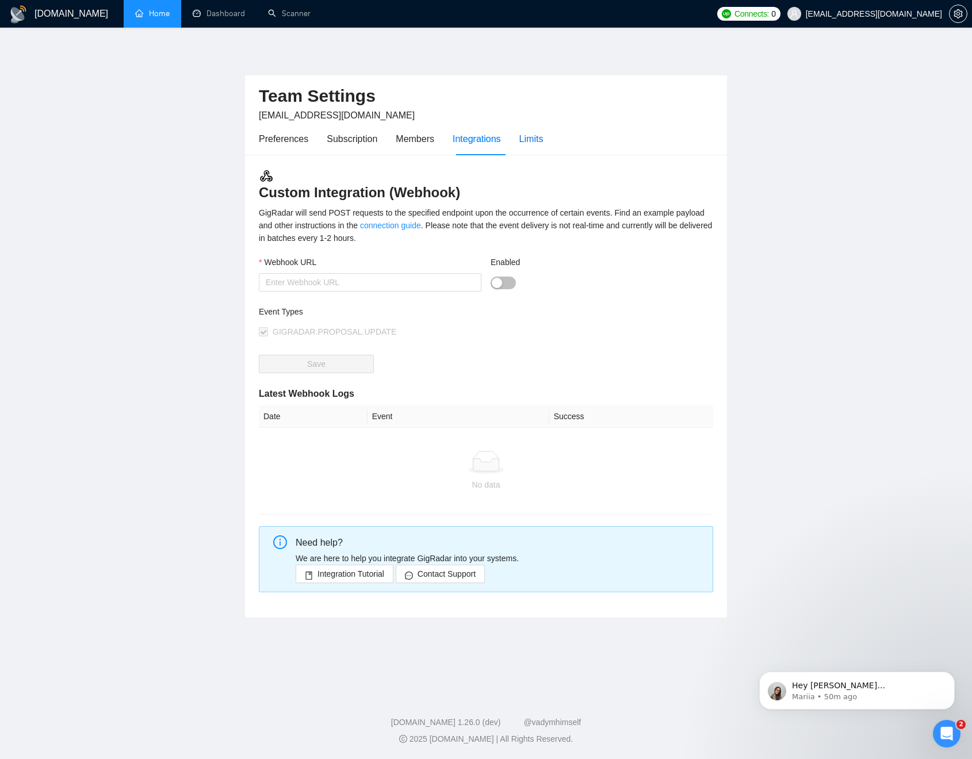
click at [528, 143] on div "Limits" at bounding box center [531, 139] width 24 height 14
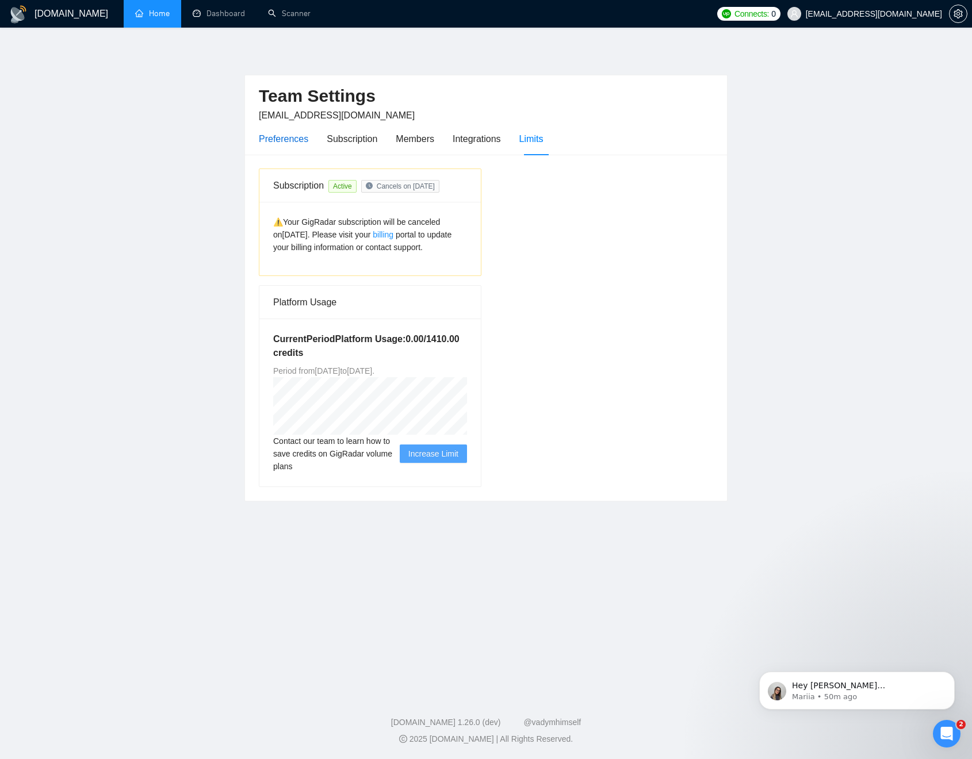
click at [286, 139] on div "Preferences" at bounding box center [283, 139] width 49 height 14
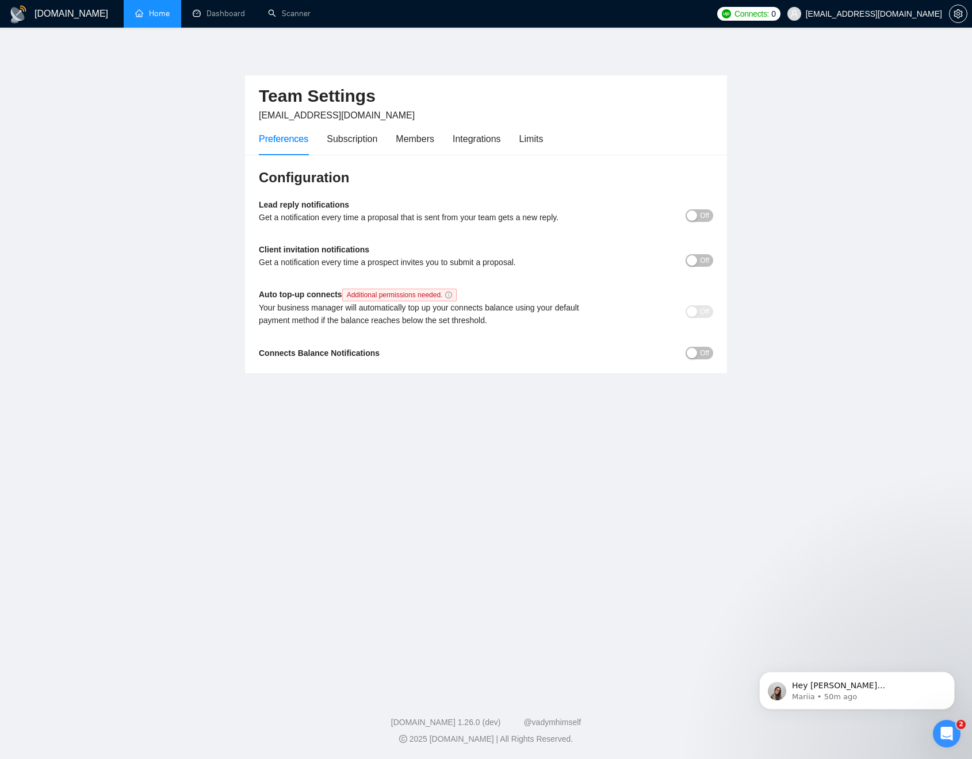
click at [163, 17] on link "Home" at bounding box center [152, 14] width 35 height 10
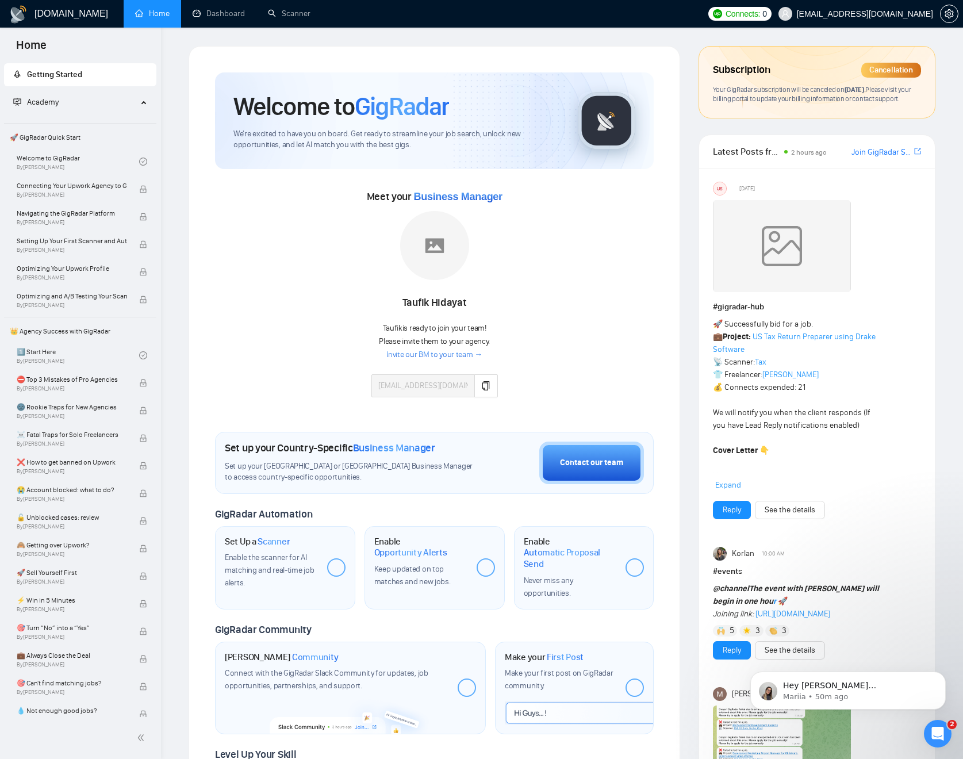
click at [467, 352] on link "Invite our BM to your team →" at bounding box center [435, 355] width 96 height 11
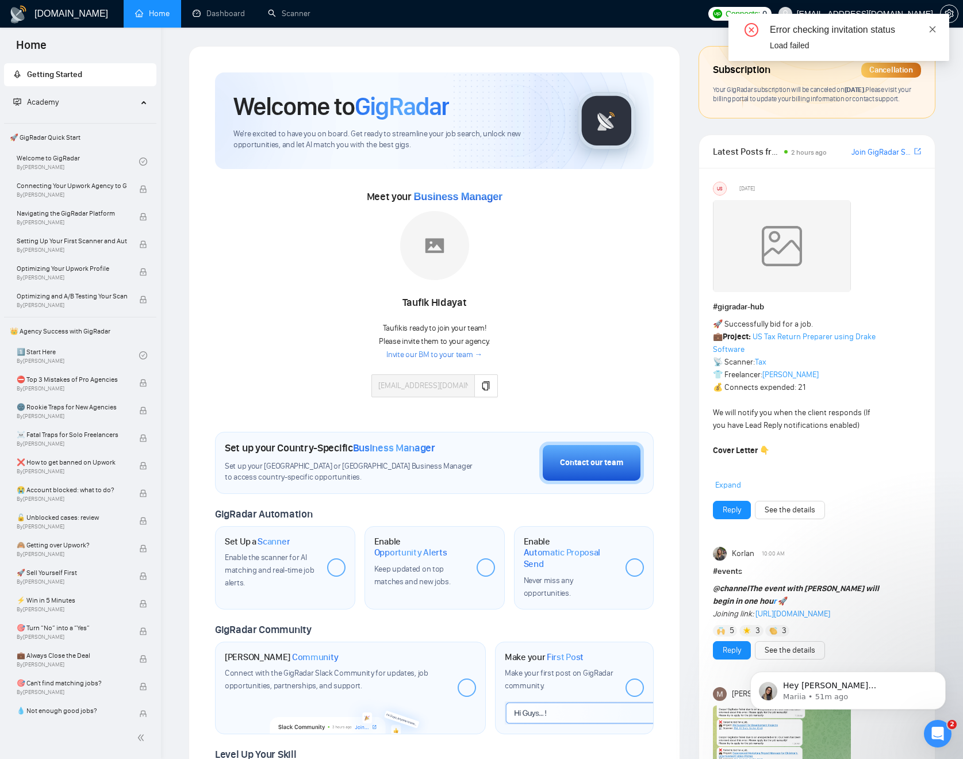
click at [933, 28] on icon "close" at bounding box center [933, 29] width 8 height 8
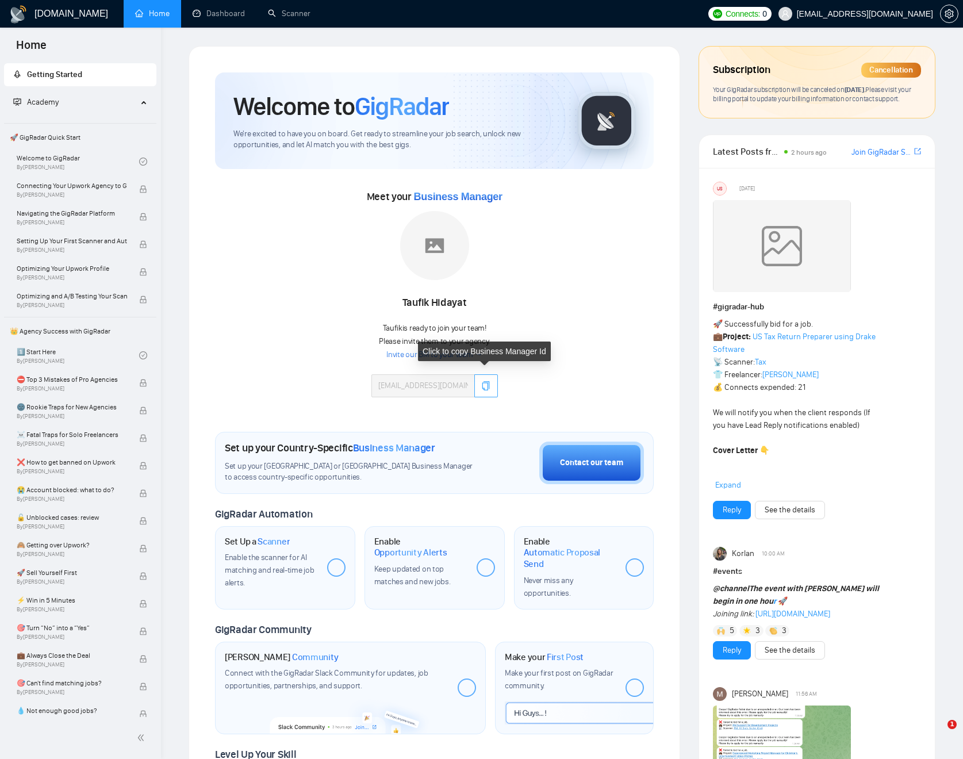
click at [489, 382] on icon "copy" at bounding box center [485, 385] width 9 height 9
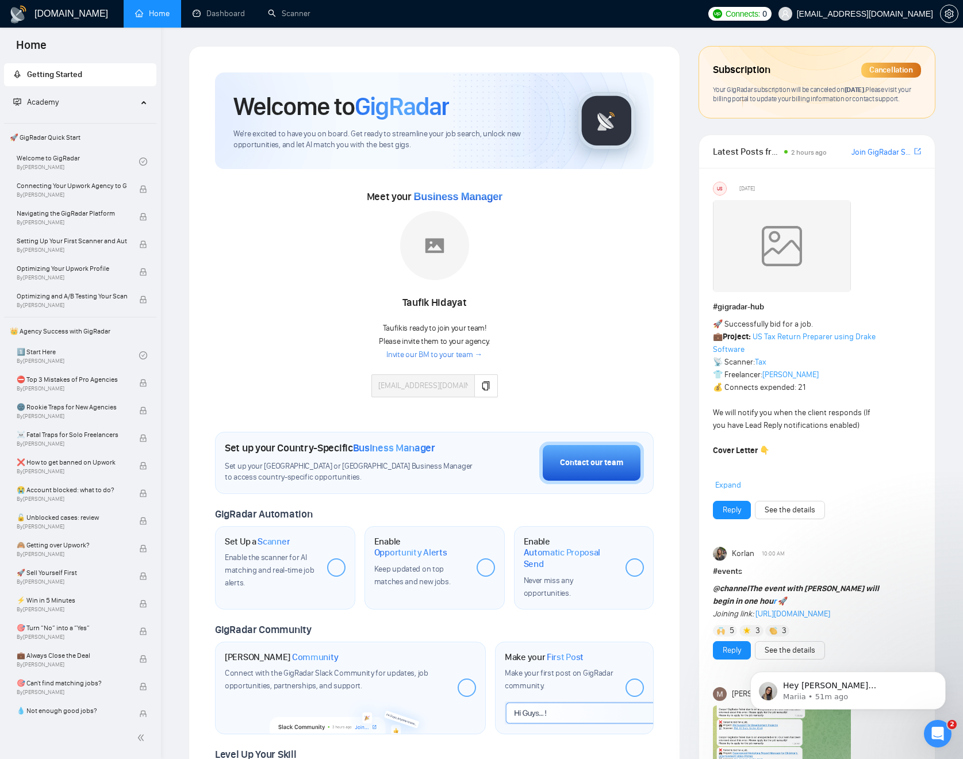
click at [461, 353] on link "Invite our BM to your team →" at bounding box center [435, 355] width 96 height 11
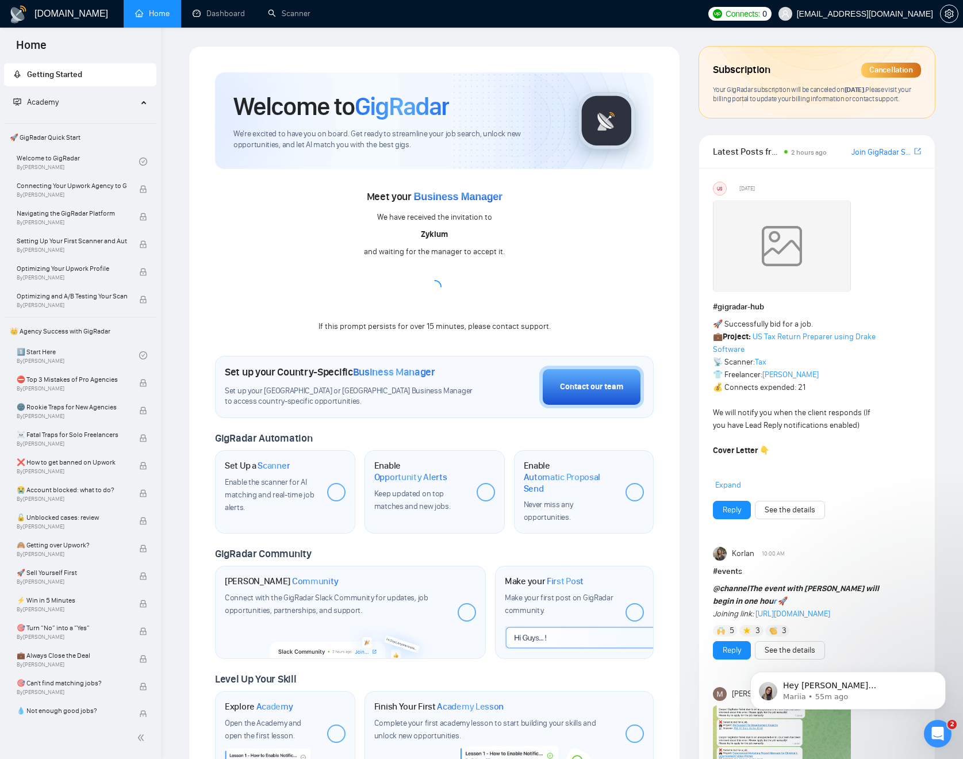
click at [838, 93] on span "on November 20, 2025 ." at bounding box center [851, 89] width 30 height 9
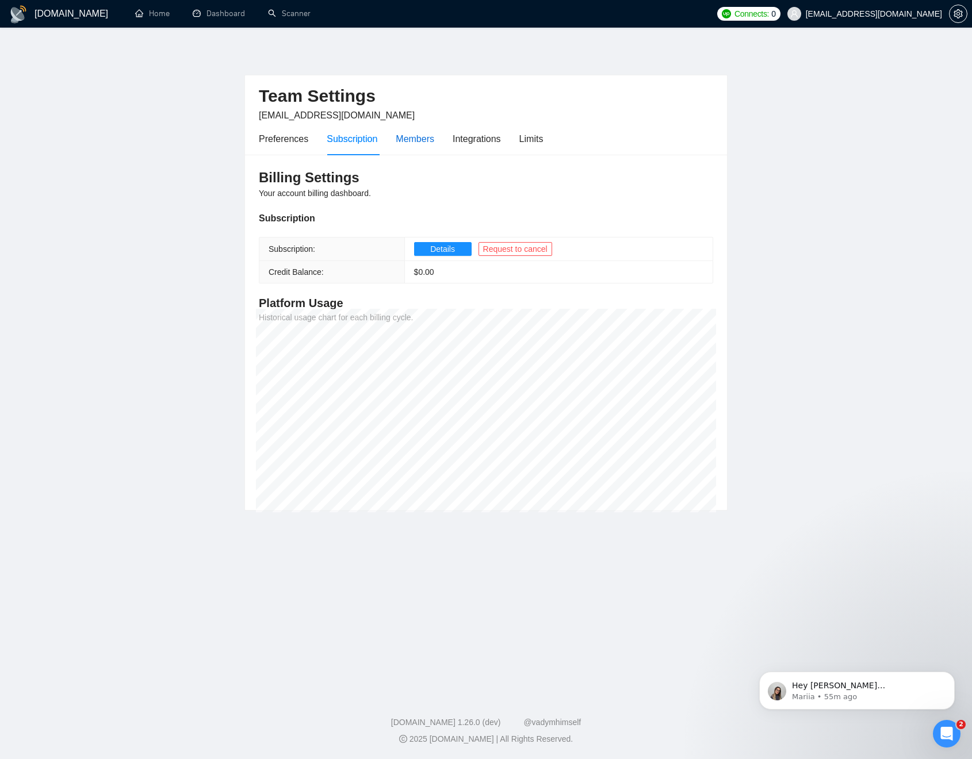
click at [414, 136] on div "Members" at bounding box center [415, 139] width 39 height 14
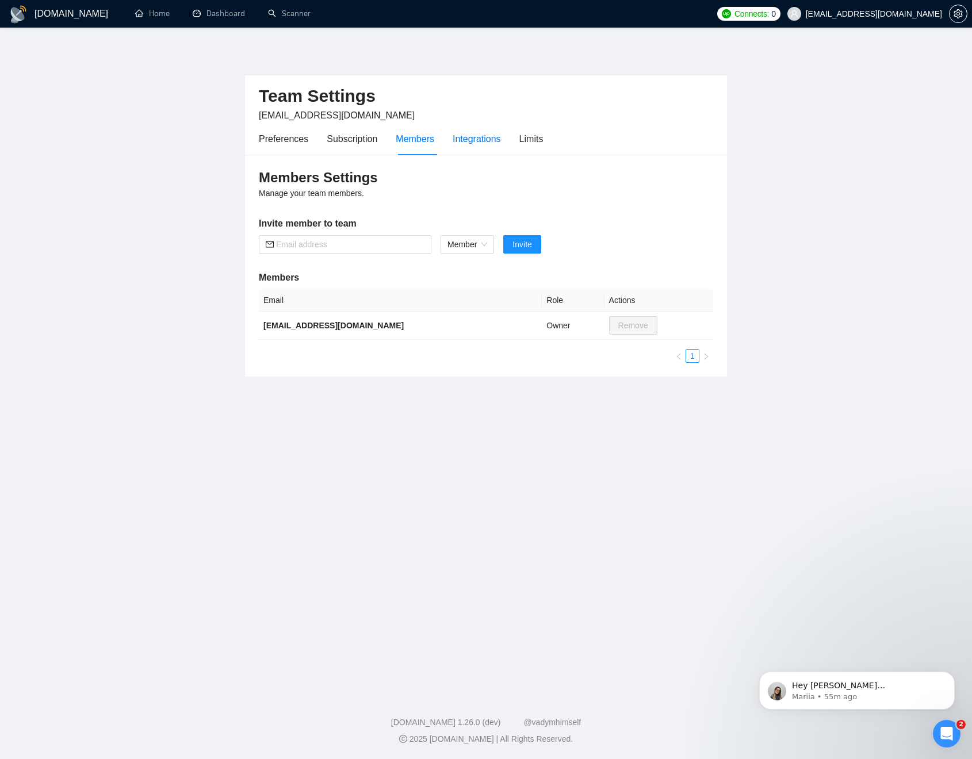
click at [464, 140] on div "Integrations" at bounding box center [477, 139] width 48 height 14
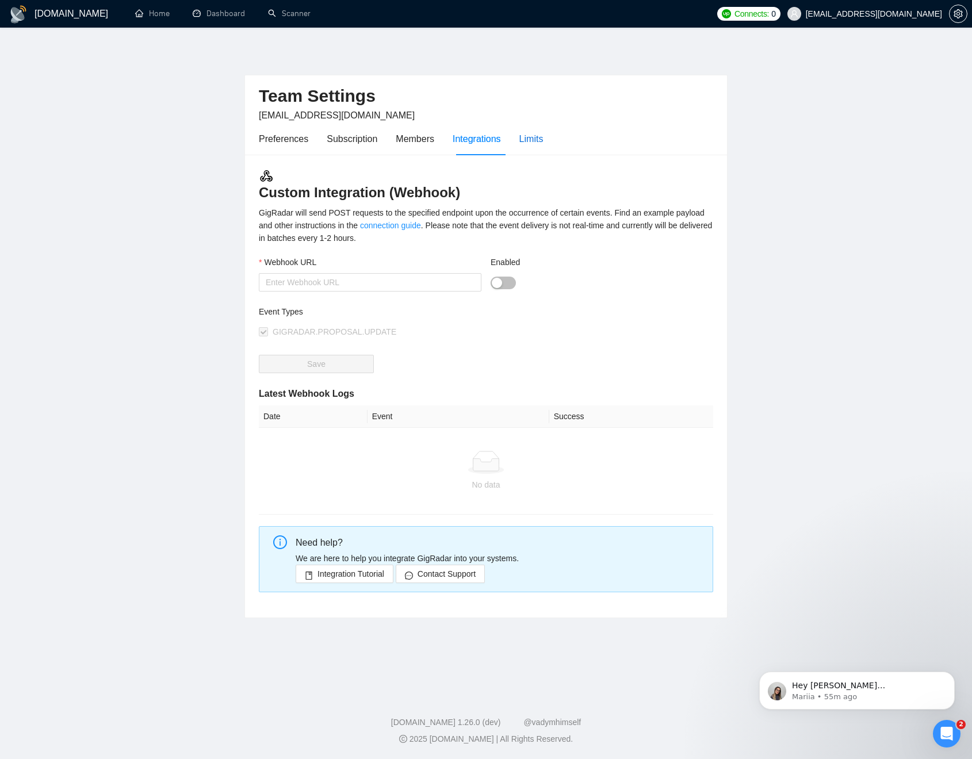
click at [544, 139] on div "Limits" at bounding box center [531, 139] width 24 height 14
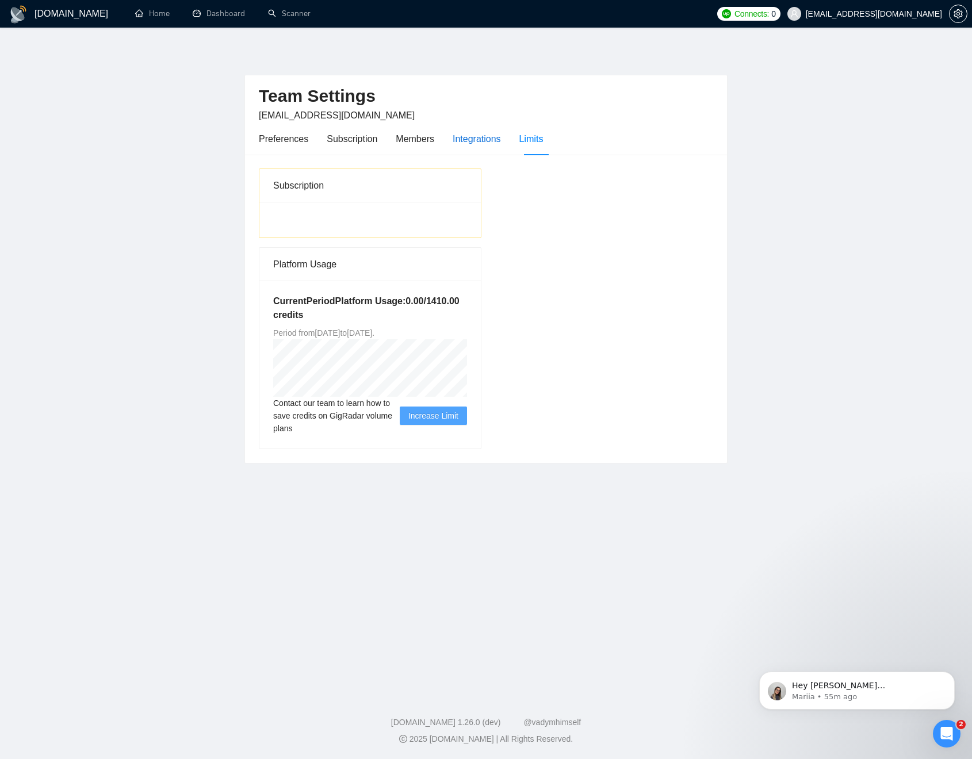
click at [477, 139] on div "Integrations" at bounding box center [477, 139] width 48 height 14
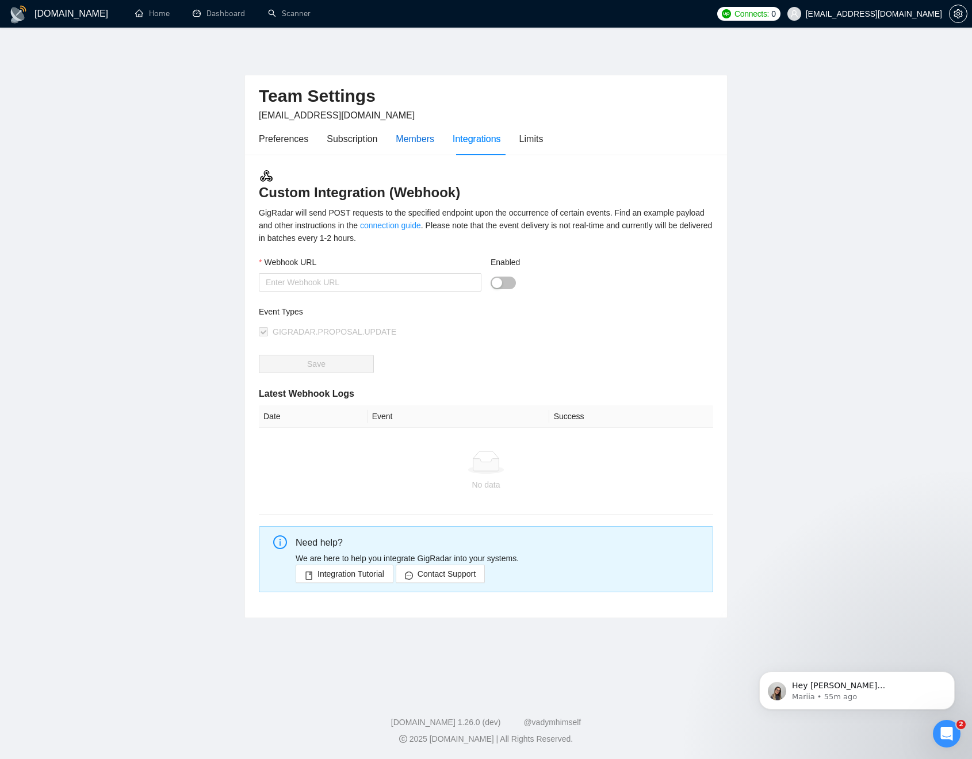
click at [434, 137] on div "Members" at bounding box center [415, 139] width 39 height 14
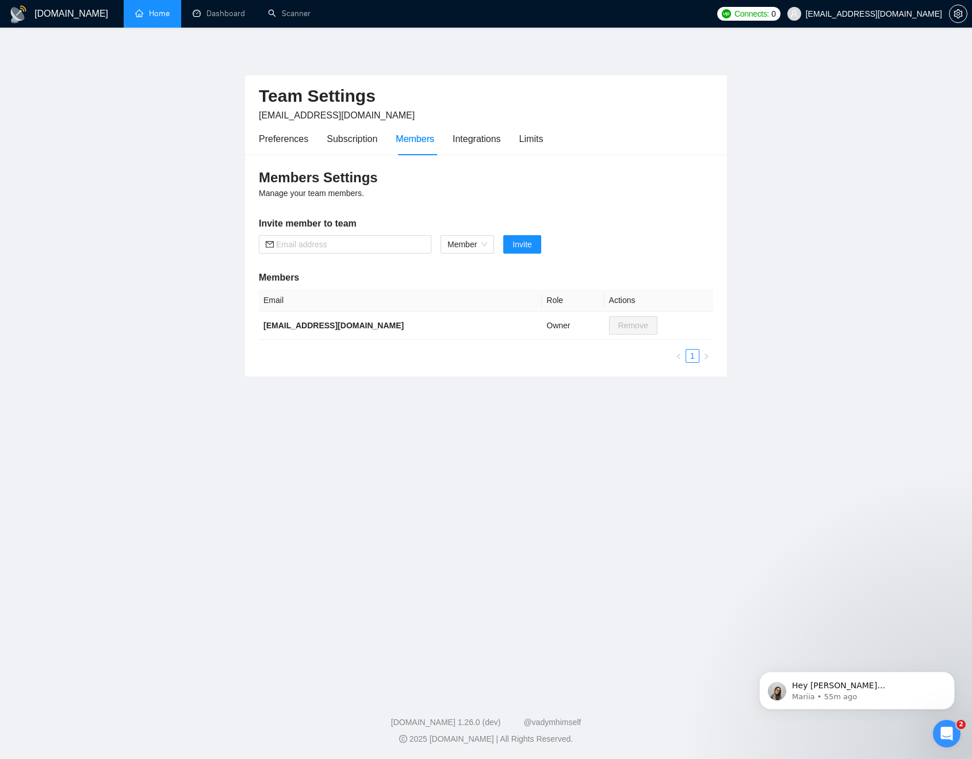
click at [148, 13] on link "Home" at bounding box center [152, 14] width 35 height 10
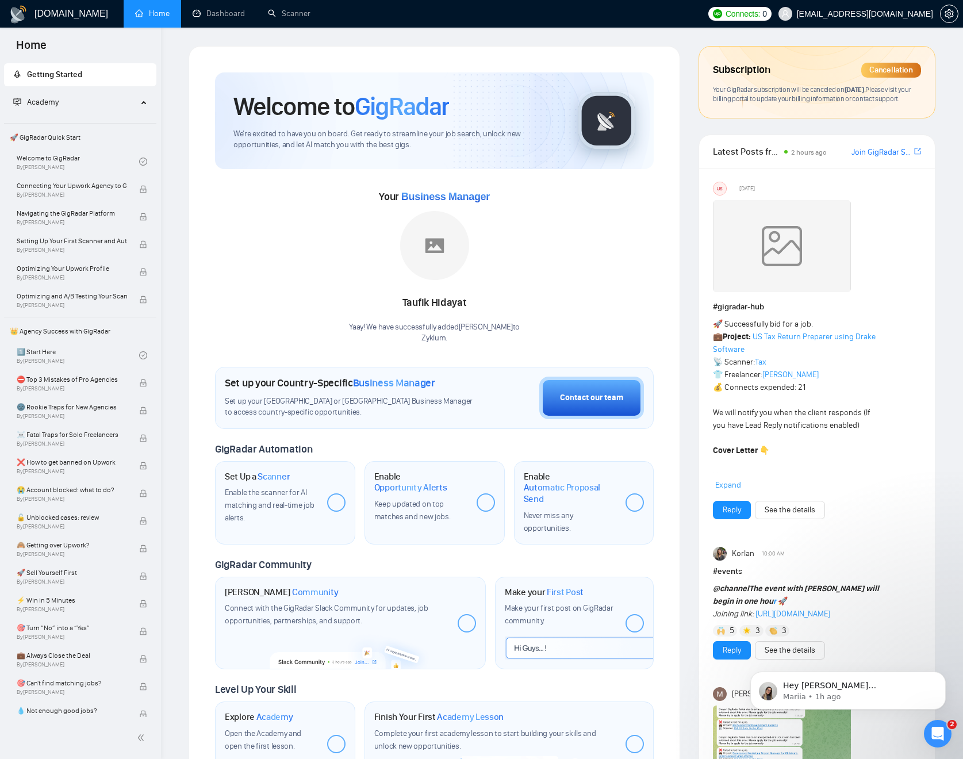
click at [450, 192] on span "Business Manager" at bounding box center [445, 197] width 89 height 12
click at [446, 227] on img at bounding box center [434, 245] width 69 height 69
click at [445, 259] on img at bounding box center [434, 245] width 69 height 69
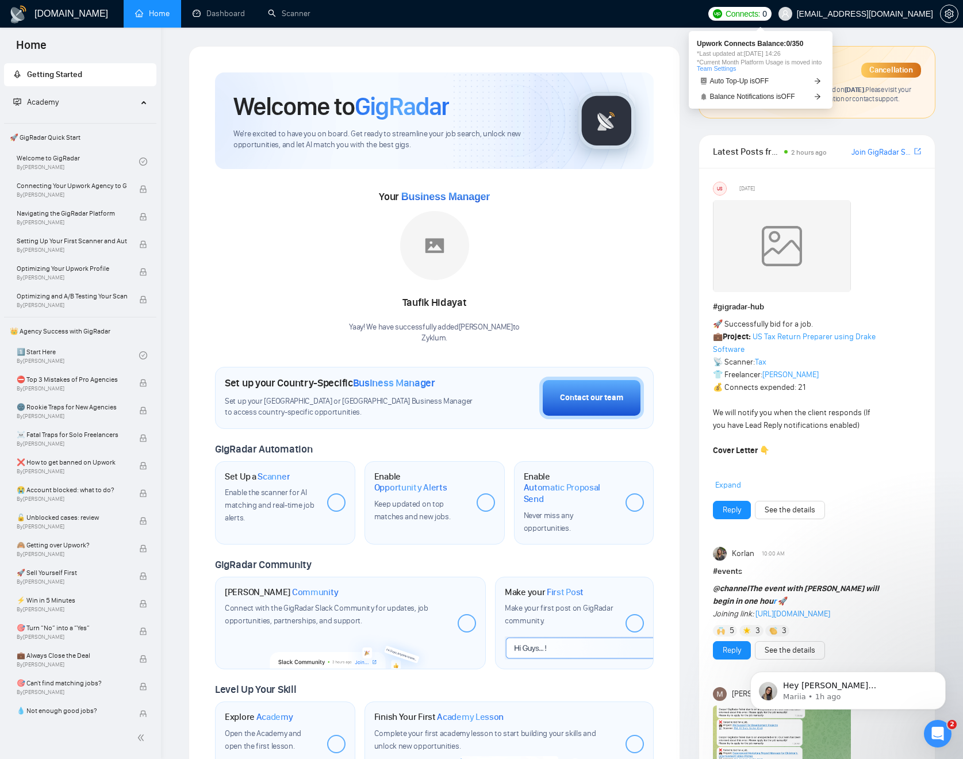
click at [760, 16] on span "Connects:" at bounding box center [743, 13] width 35 height 13
click at [736, 65] on link "Team Settings" at bounding box center [716, 68] width 39 height 7
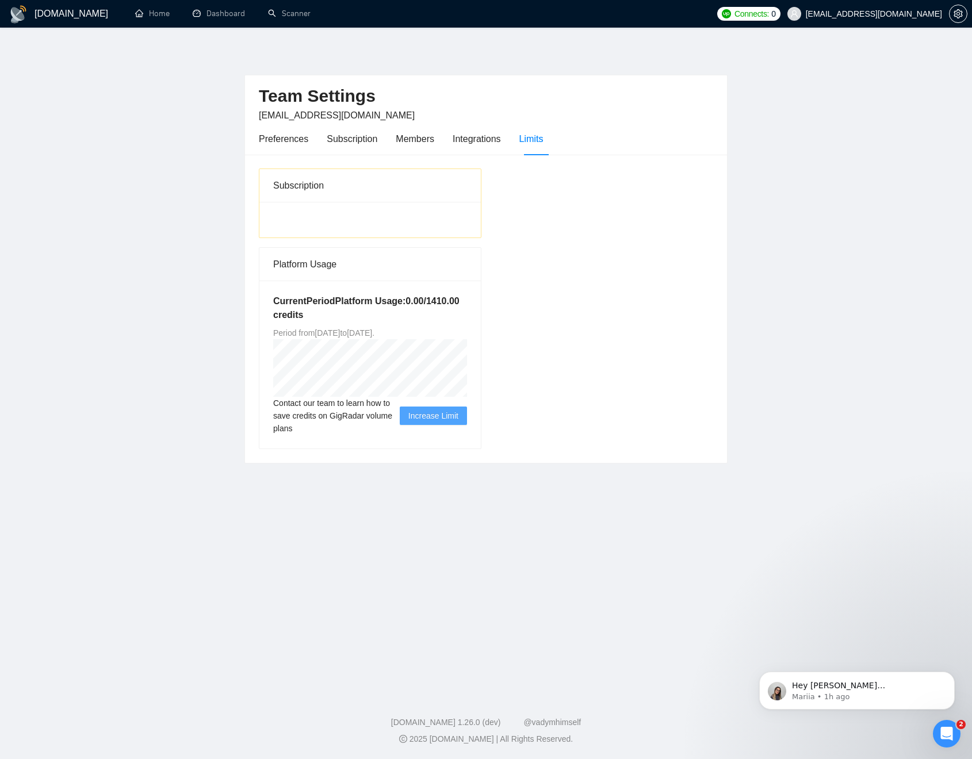
click at [529, 371] on div "Subscription Platform Usage Current Period Platform Usage: 0.00 / 1410.00 credi…" at bounding box center [486, 309] width 464 height 281
click at [480, 140] on div "Integrations" at bounding box center [477, 139] width 48 height 14
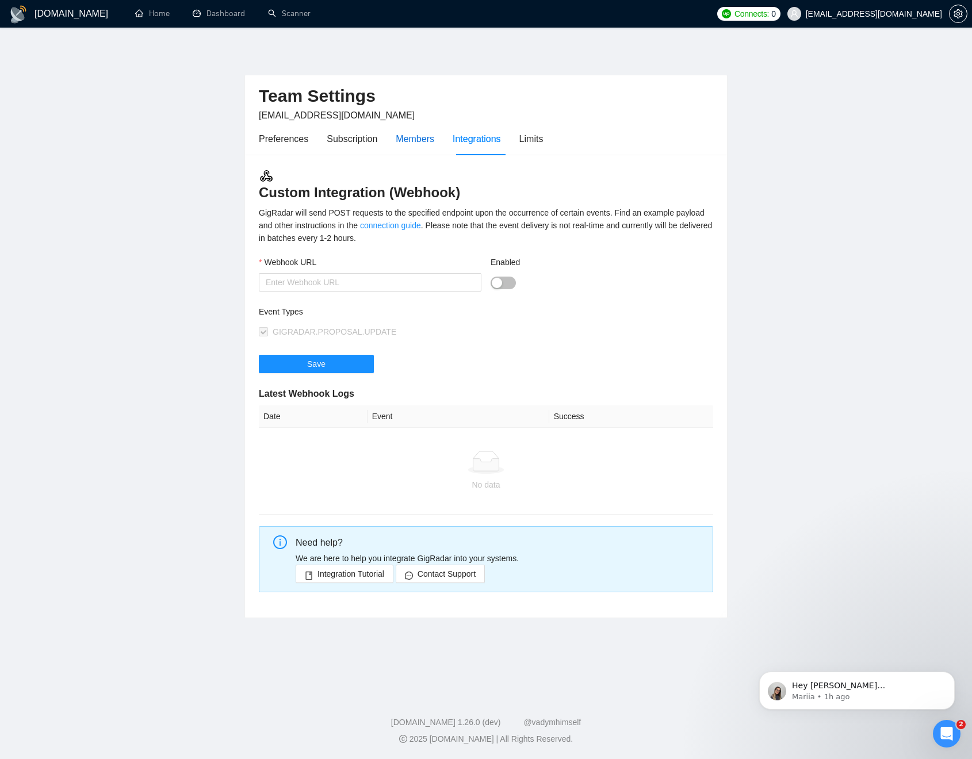
click at [414, 139] on div "Members" at bounding box center [415, 139] width 39 height 14
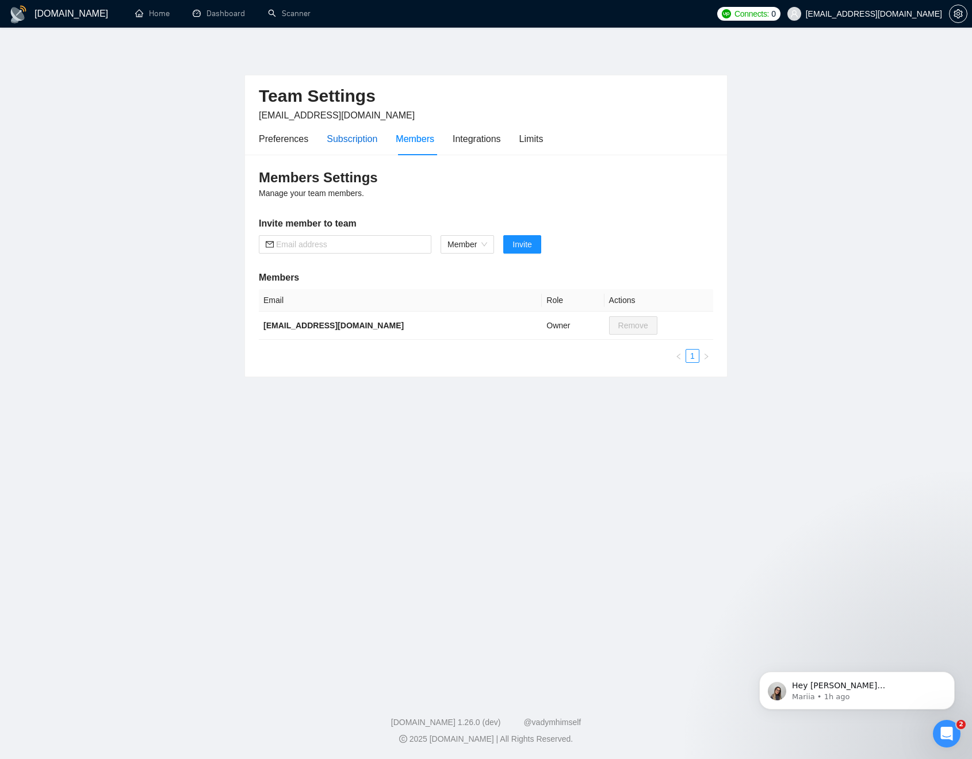
click at [362, 141] on div "Subscription" at bounding box center [352, 139] width 51 height 14
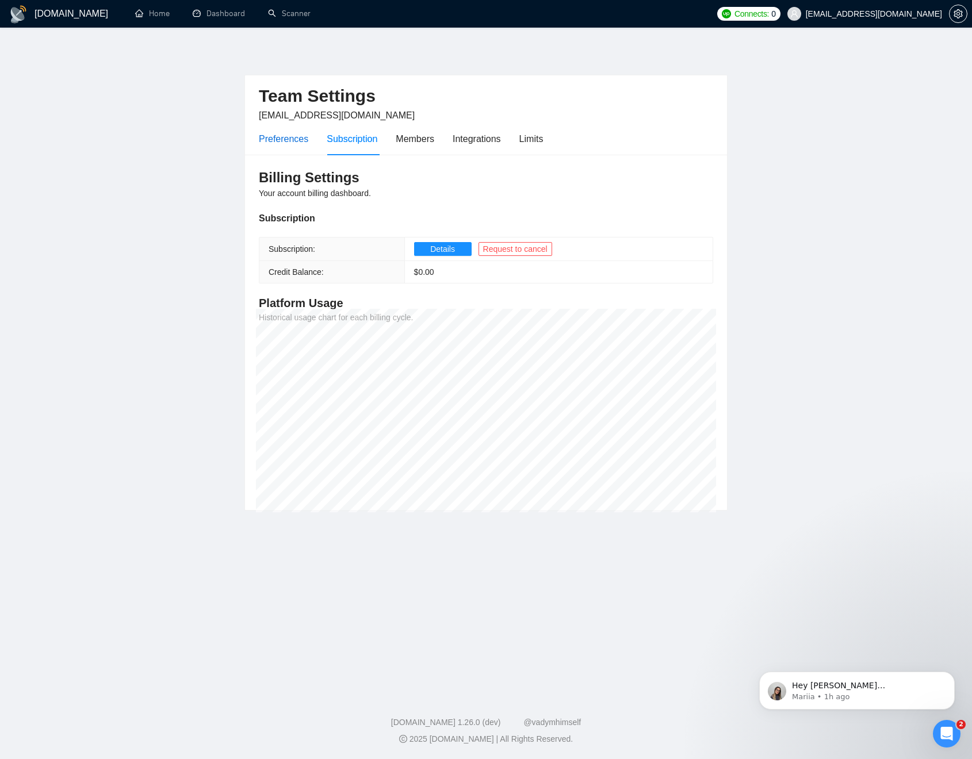
click at [286, 142] on div "Preferences" at bounding box center [283, 139] width 49 height 14
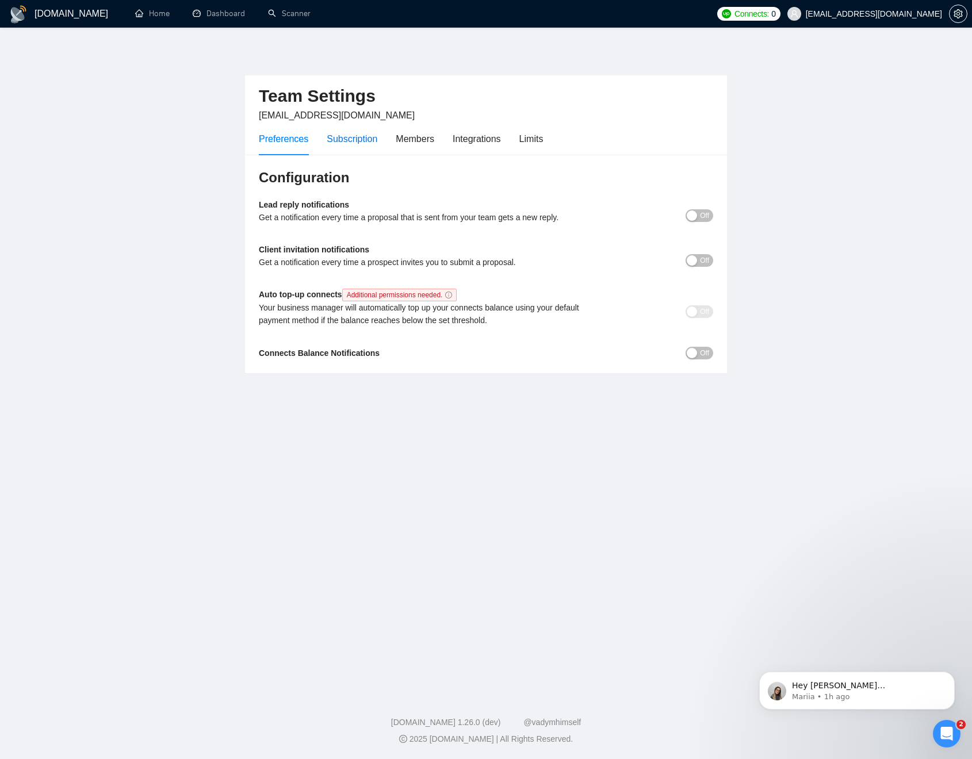
click at [355, 137] on div "Subscription" at bounding box center [352, 139] width 51 height 14
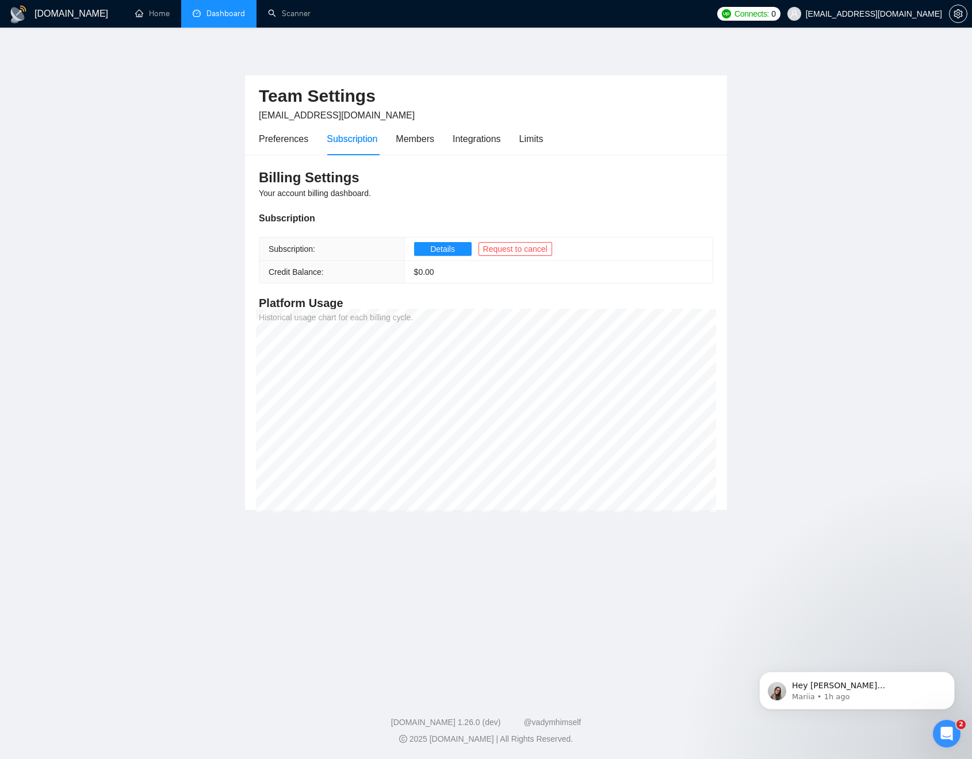
click at [213, 13] on link "Dashboard" at bounding box center [219, 14] width 52 height 10
